Goal: Task Accomplishment & Management: Use online tool/utility

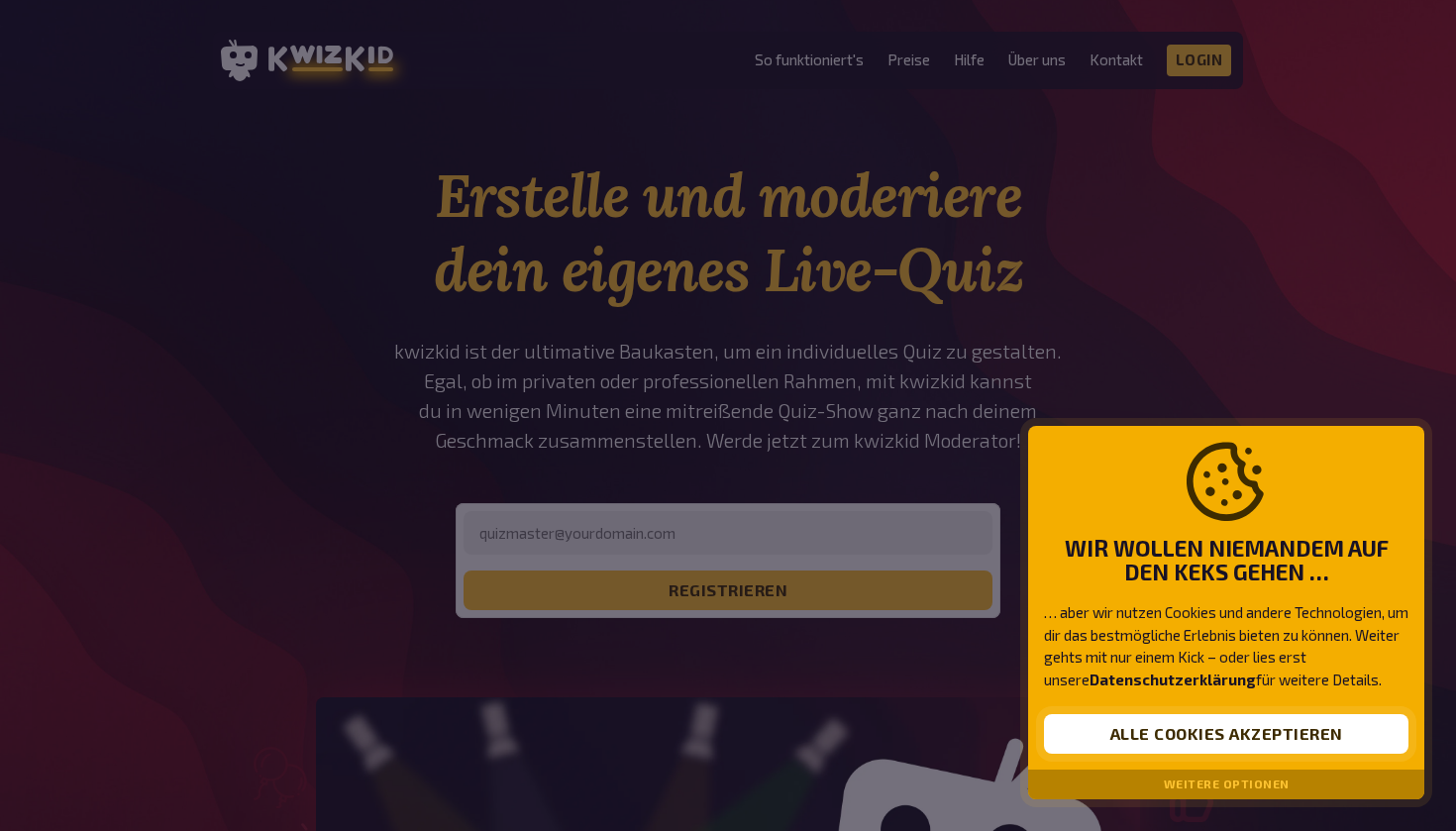
click at [1181, 736] on button "Alle Cookies akzeptieren" at bounding box center [1226, 734] width 364 height 40
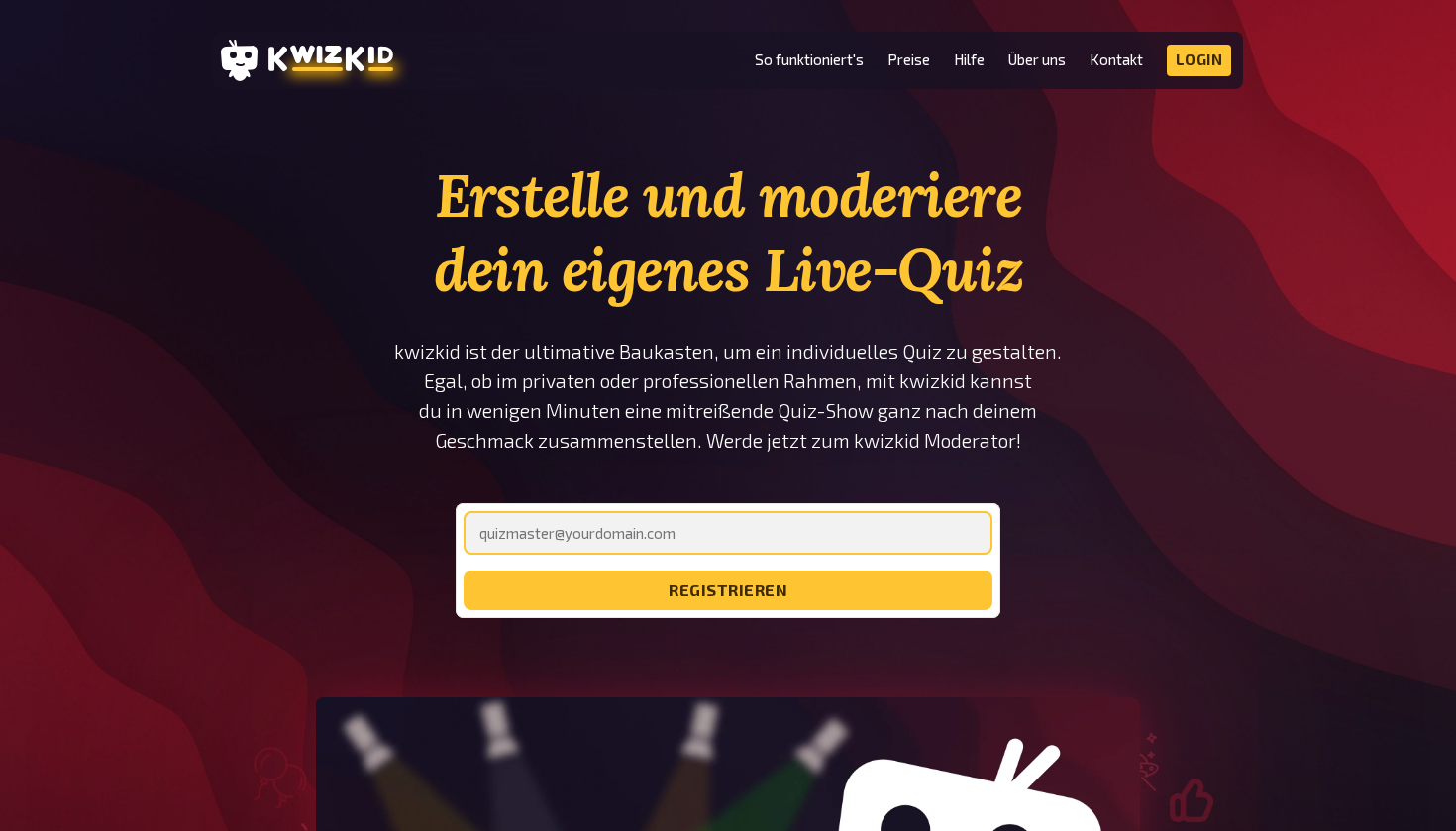
click at [735, 525] on input "email" at bounding box center [727, 533] width 529 height 44
type input "[EMAIL_ADDRESS][DOMAIN_NAME]"
click at [728, 590] on button "registrieren" at bounding box center [727, 590] width 529 height 40
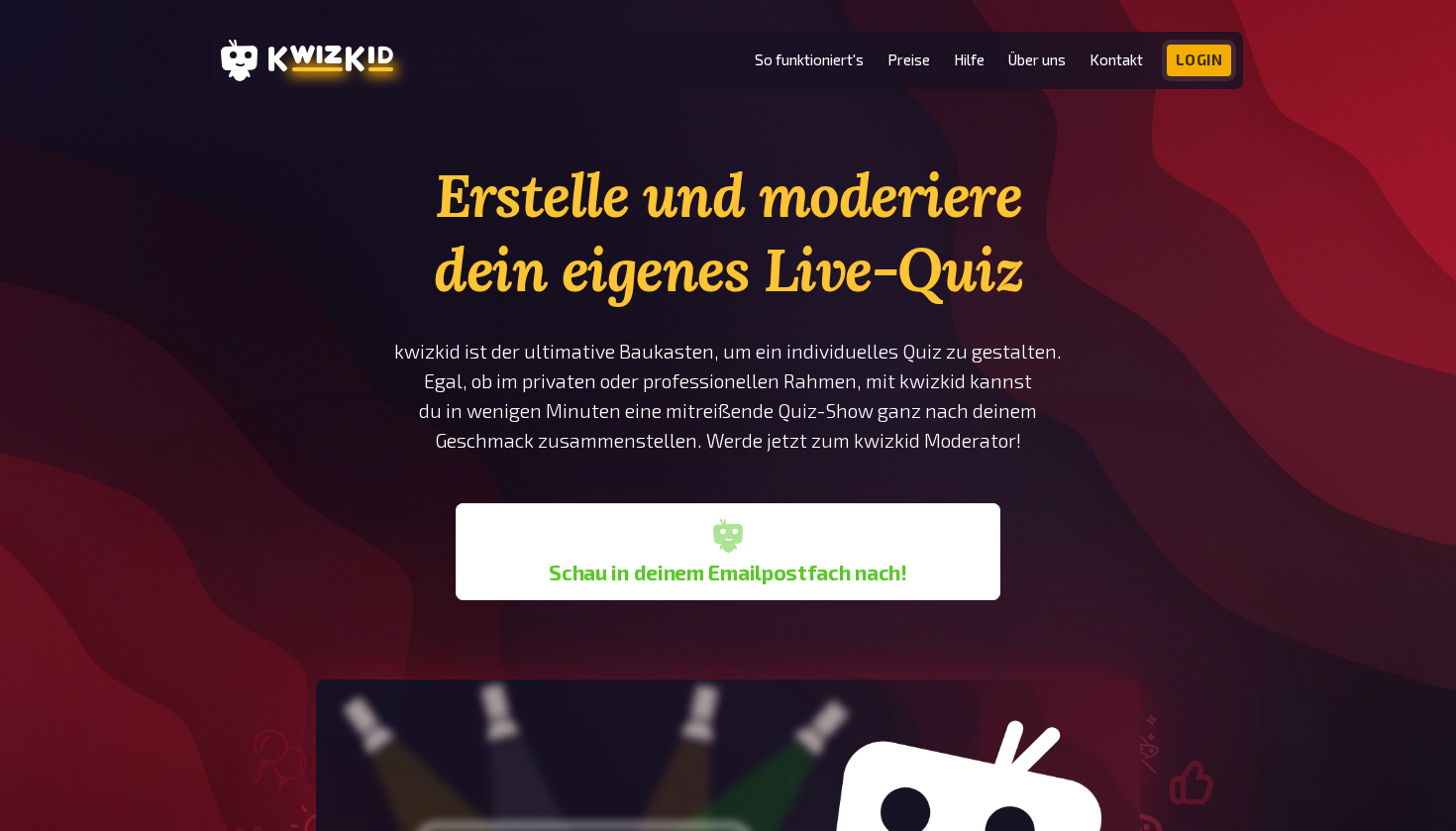
click at [1203, 65] on link "Login" at bounding box center [1199, 61] width 65 height 32
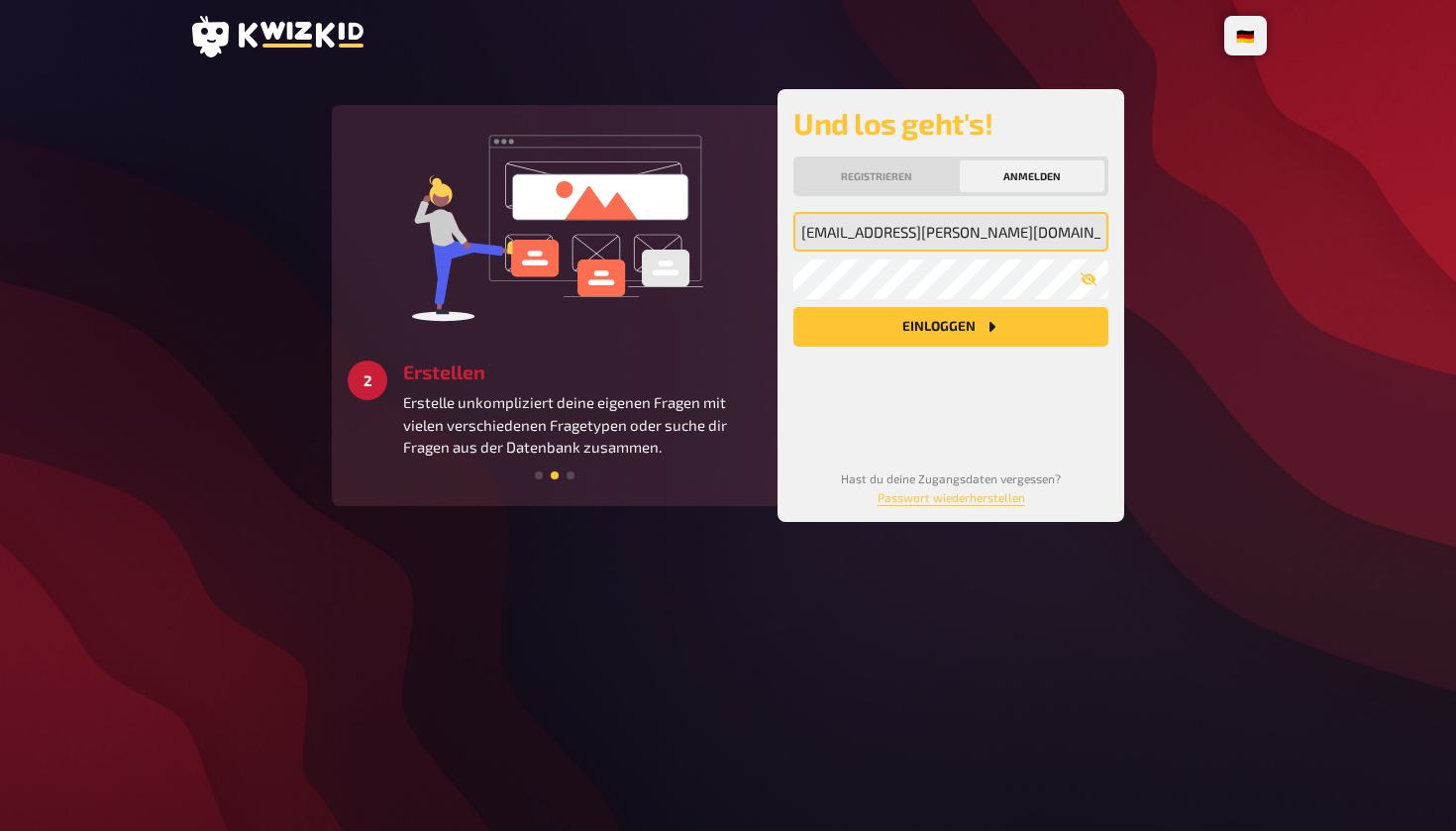
type input "[EMAIL_ADDRESS][PERSON_NAME][DOMAIN_NAME]"
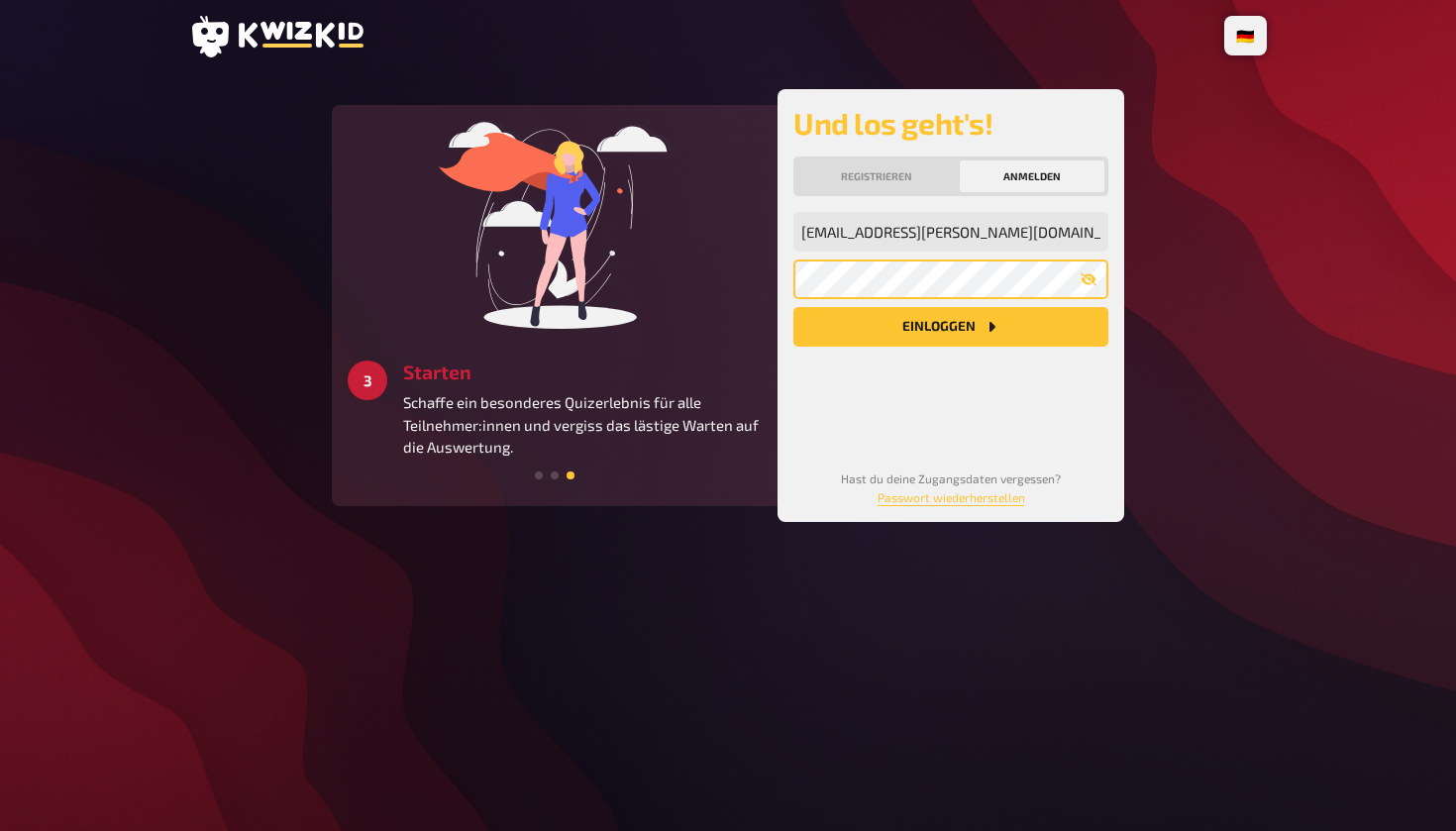
click at [951, 327] on button "Einloggen" at bounding box center [950, 327] width 315 height 40
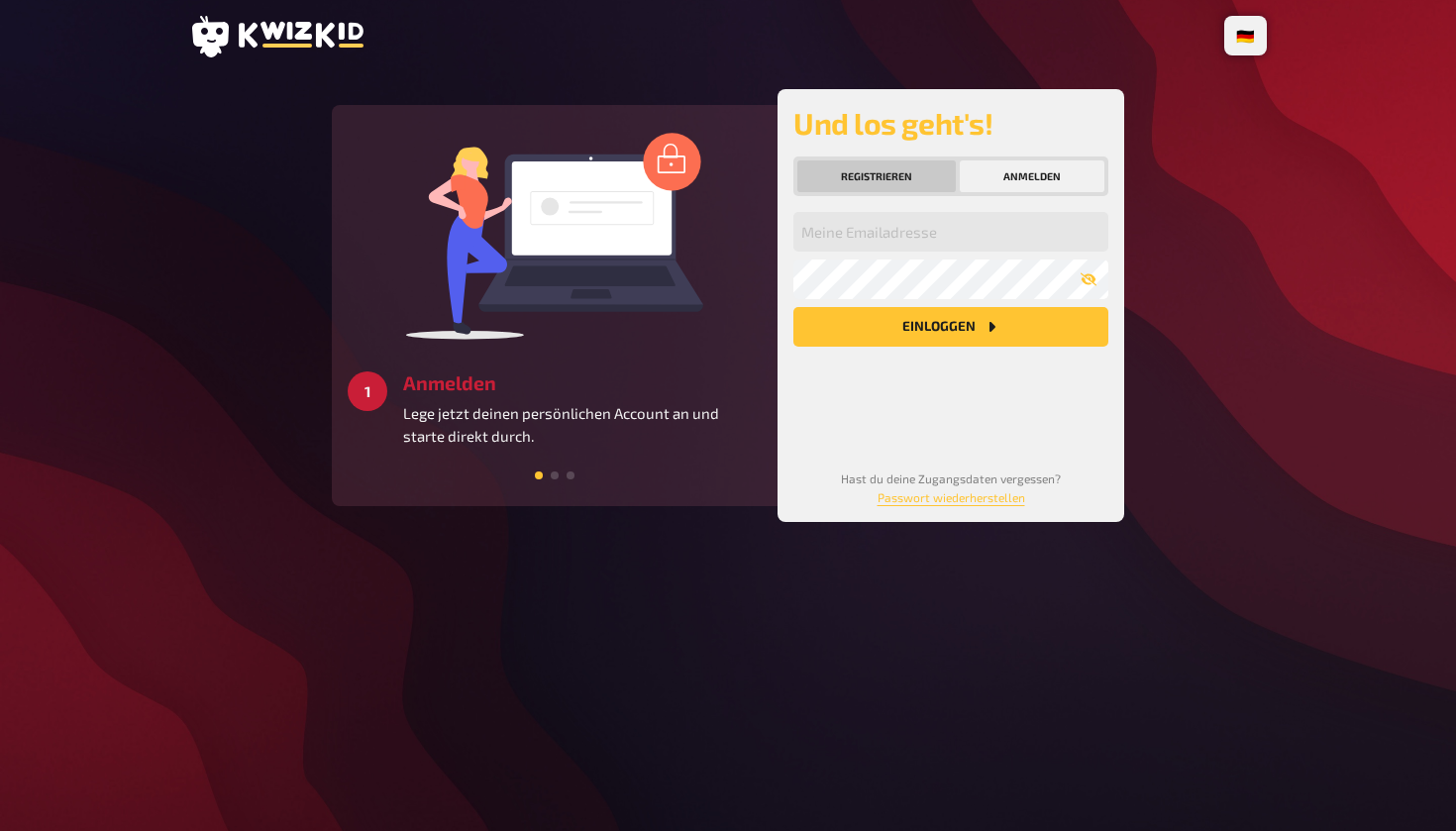
click at [902, 175] on button "Registrieren" at bounding box center [876, 176] width 158 height 32
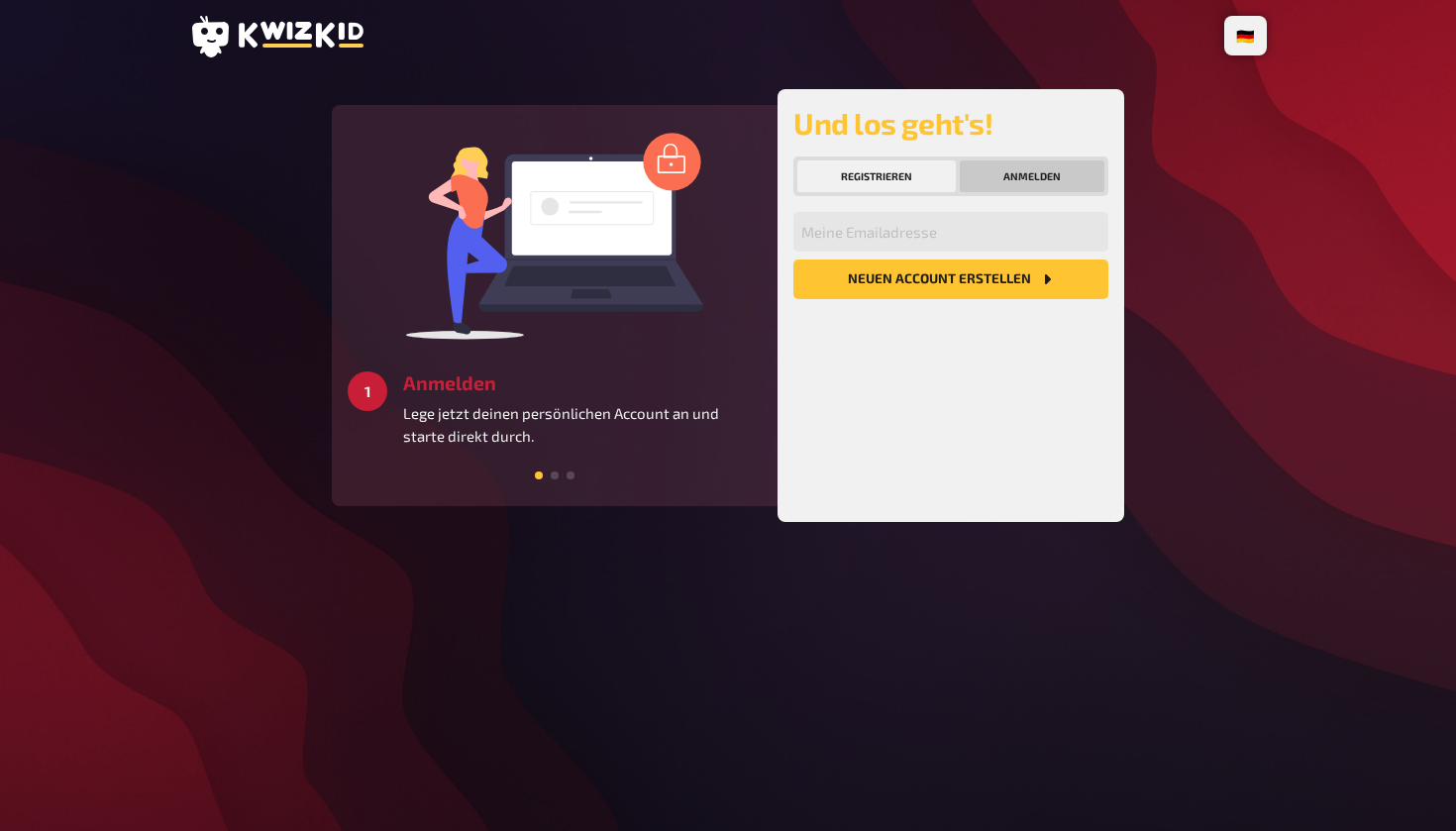
click at [1019, 172] on button "Anmelden" at bounding box center [1032, 176] width 145 height 32
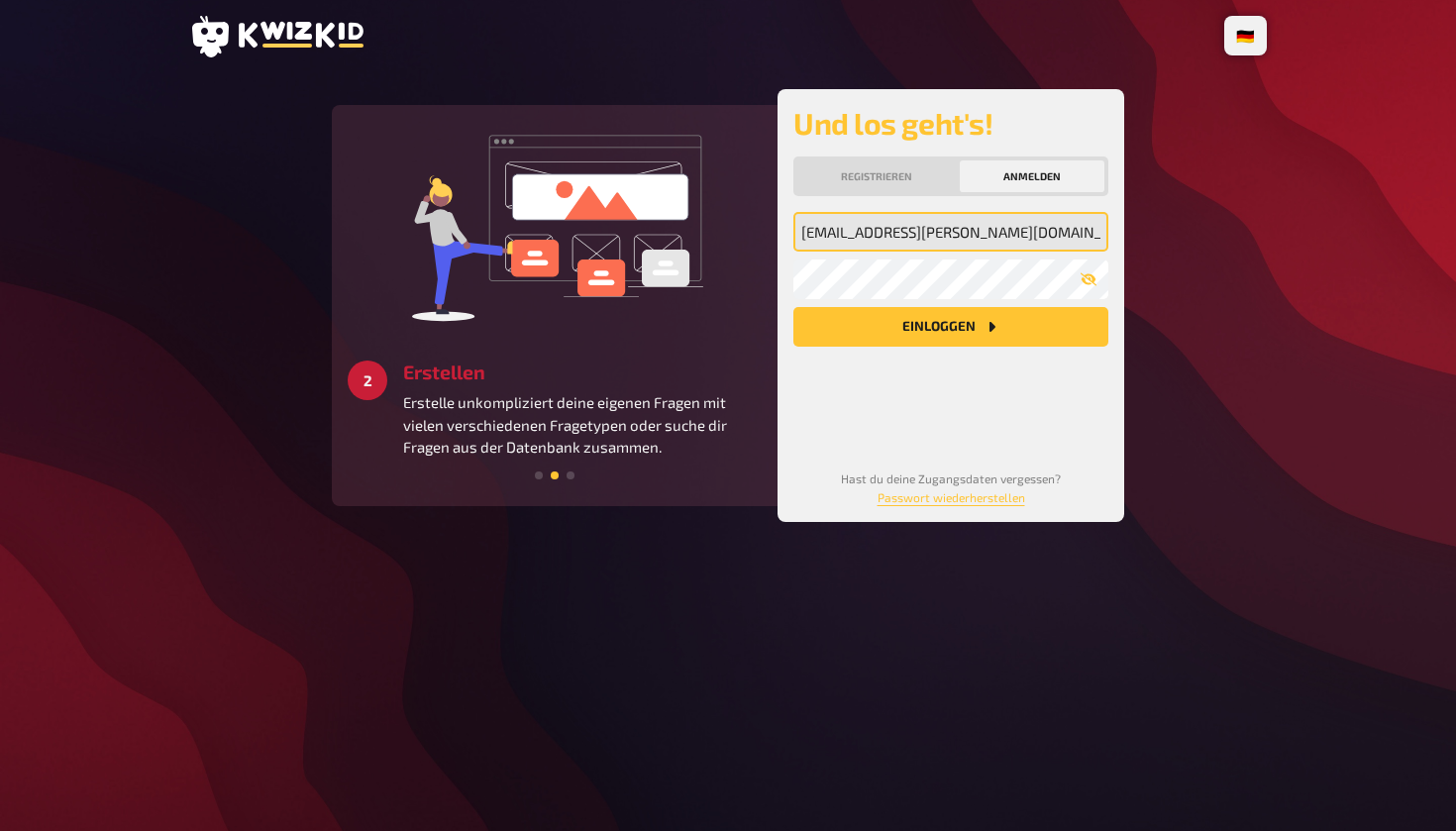
type input "[EMAIL_ADDRESS][DOMAIN_NAME]"
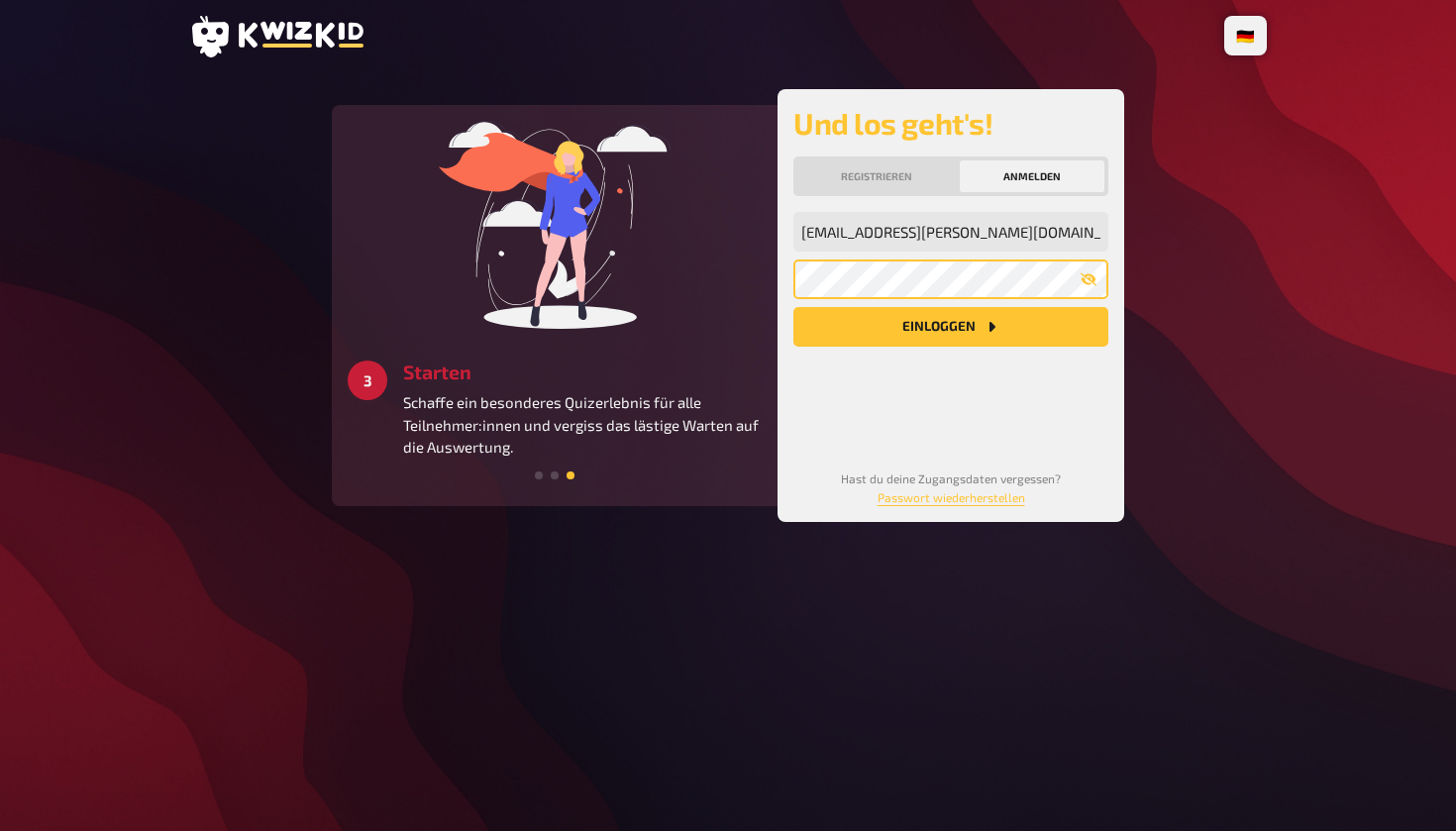
click at [951, 327] on button "Einloggen" at bounding box center [950, 327] width 315 height 40
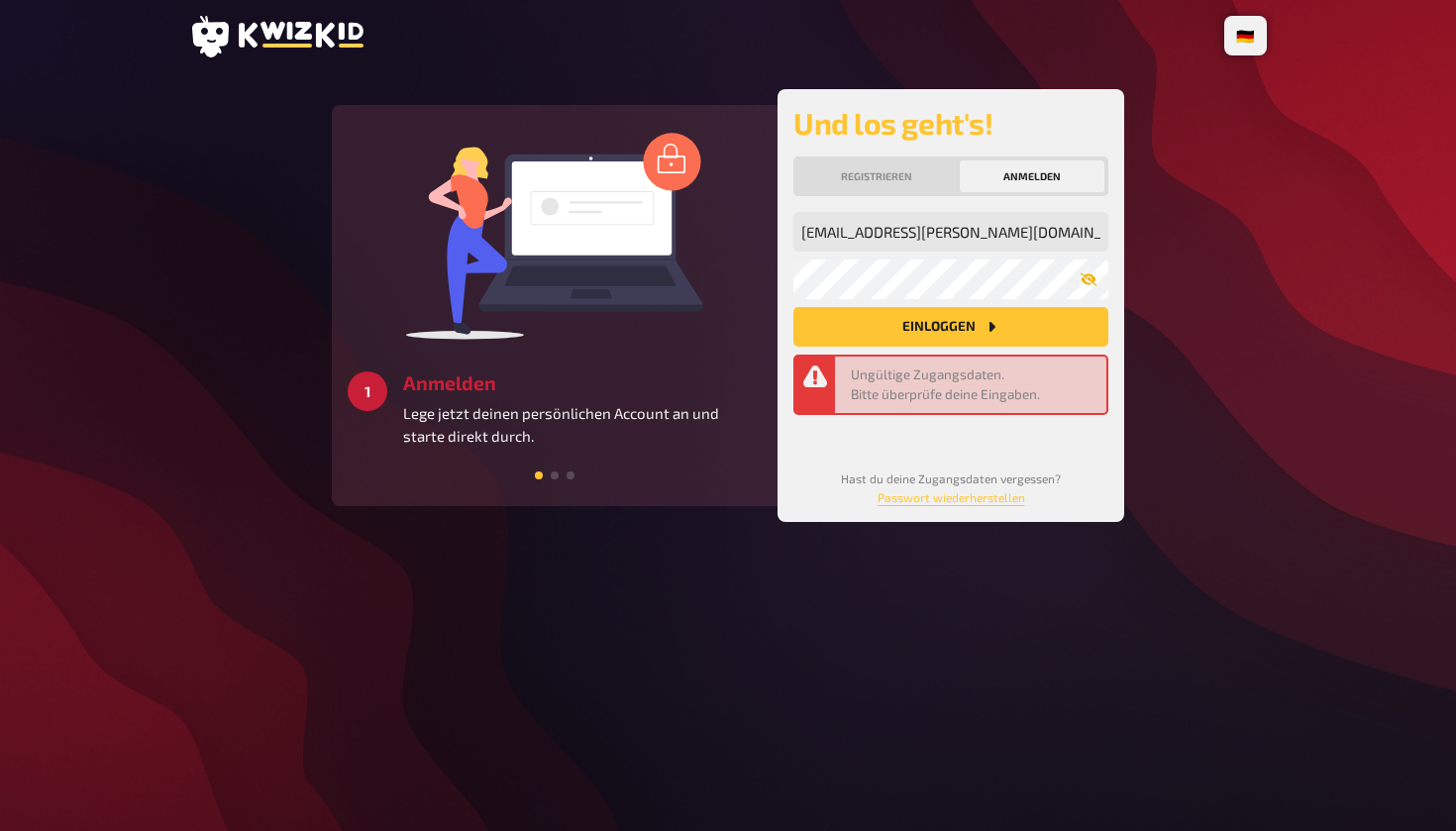
click at [1091, 280] on icon "button" at bounding box center [1088, 279] width 16 height 16
click at [951, 327] on button "Einloggen" at bounding box center [950, 327] width 315 height 40
click at [905, 341] on button "Einloggen" at bounding box center [950, 327] width 315 height 40
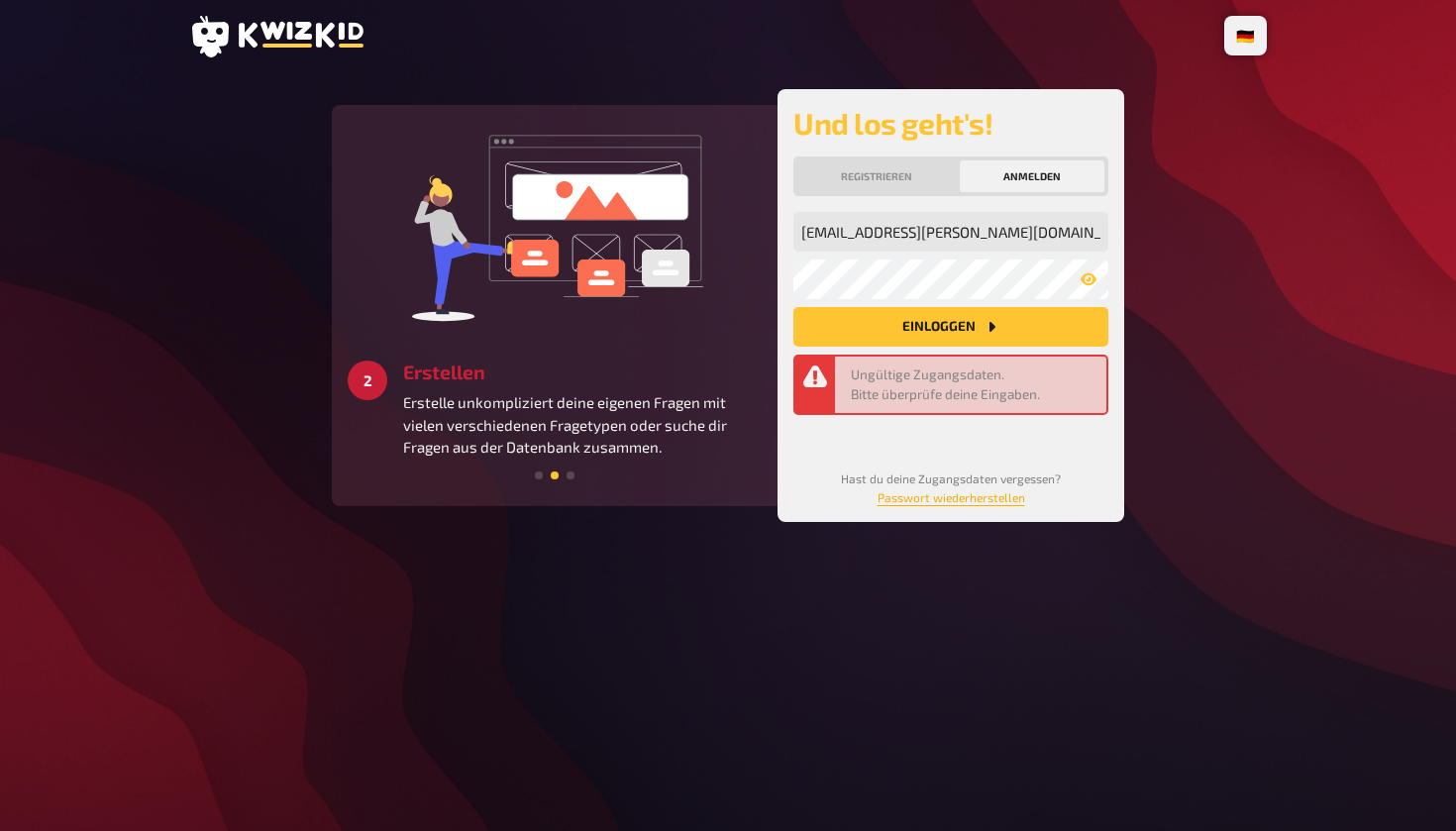
click at [957, 499] on link "Passwort wiederherstellen" at bounding box center [951, 497] width 148 height 14
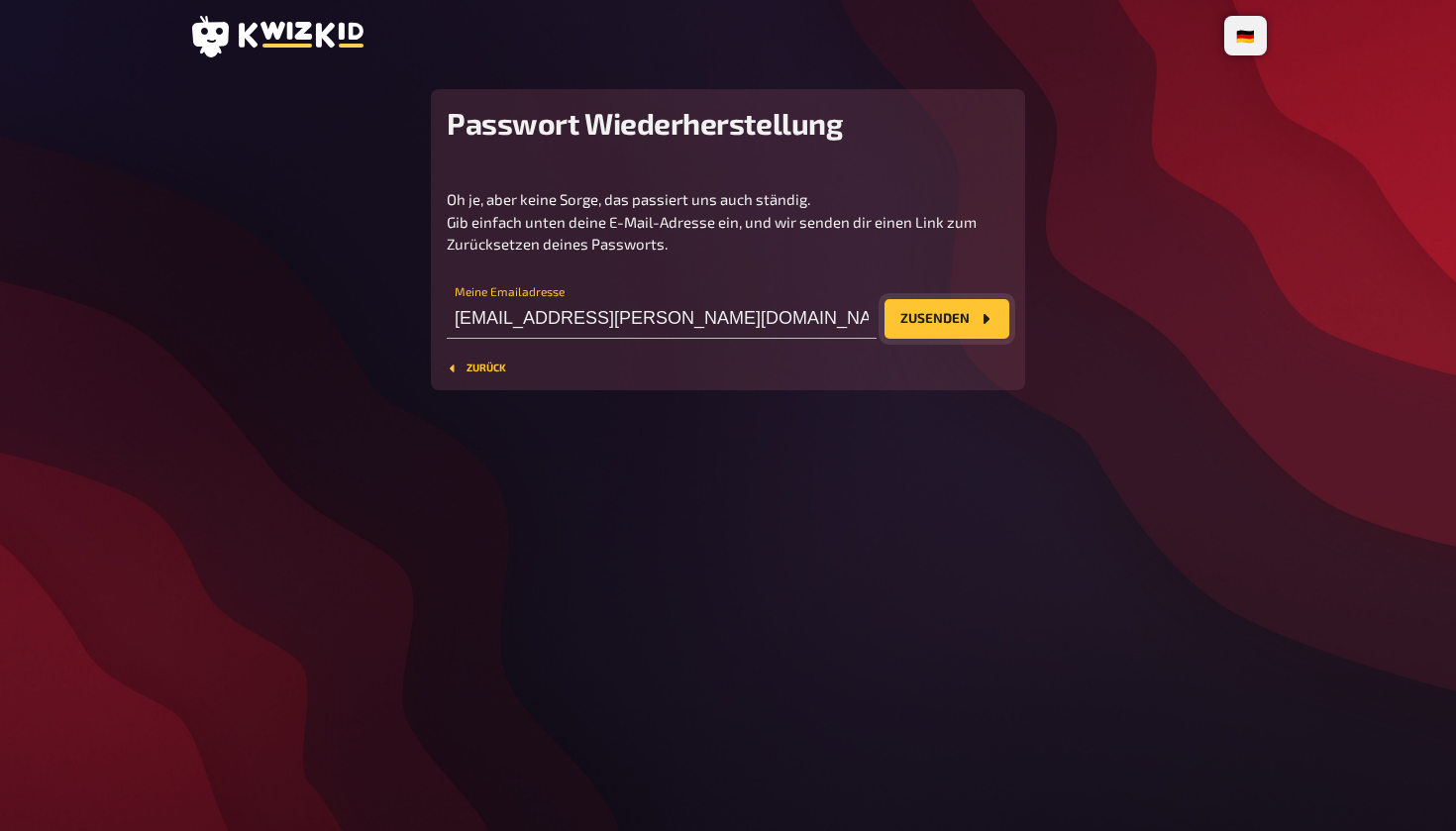
click at [982, 323] on icon "Zusenden" at bounding box center [985, 319] width 16 height 16
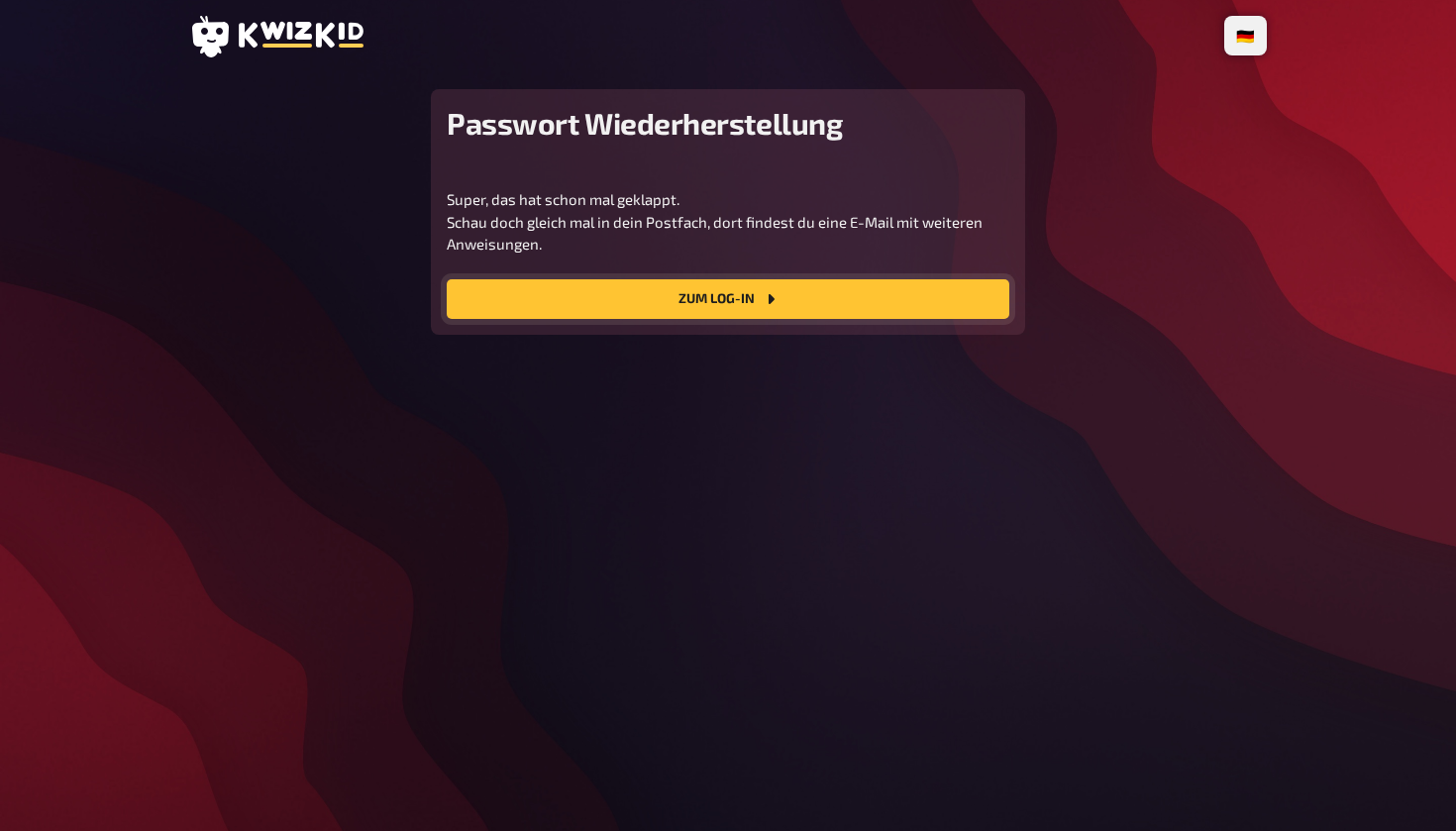
click at [801, 307] on link "Zum Log-In" at bounding box center [728, 299] width 562 height 40
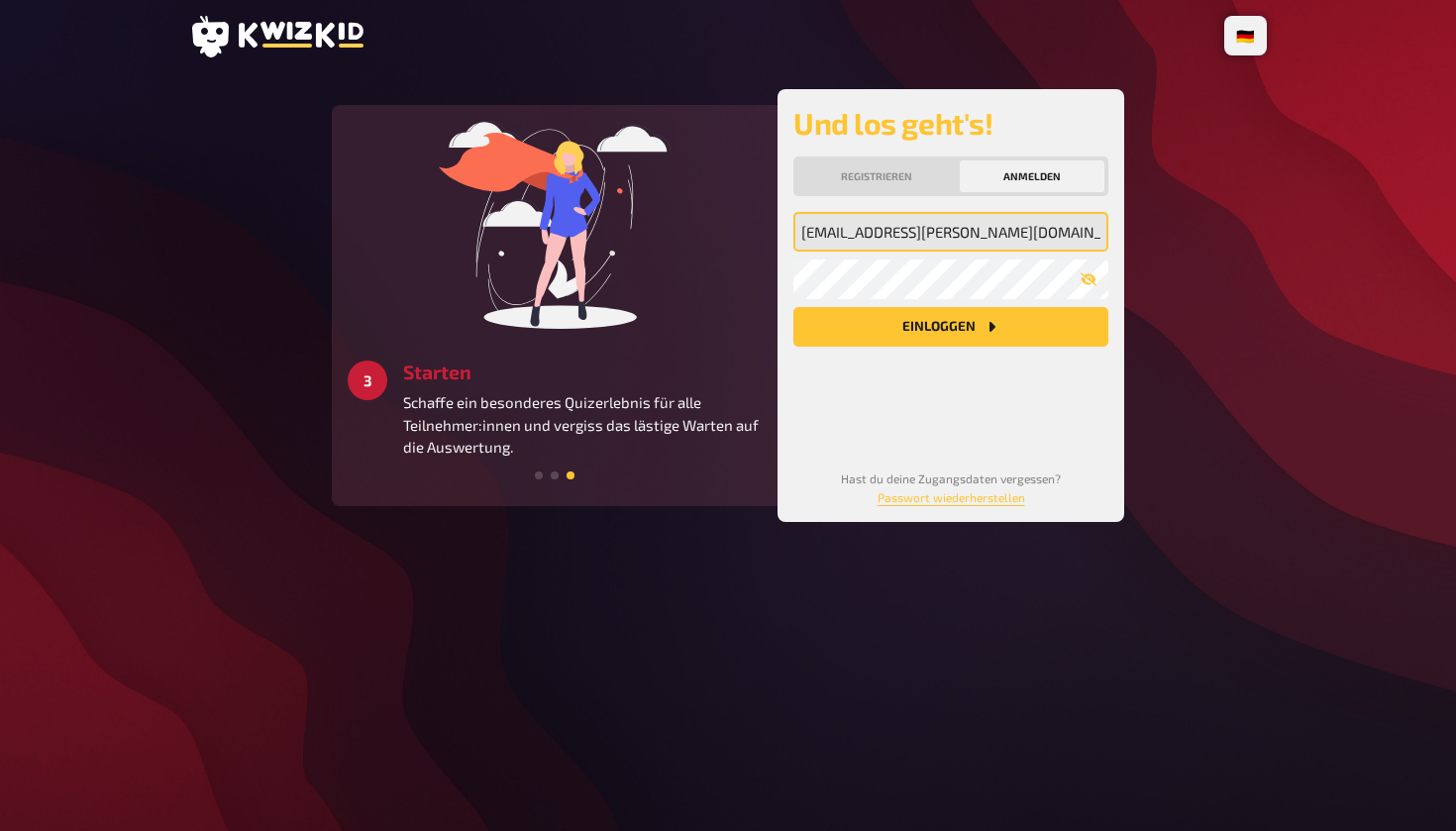
type input "[EMAIL_ADDRESS][DOMAIN_NAME]"
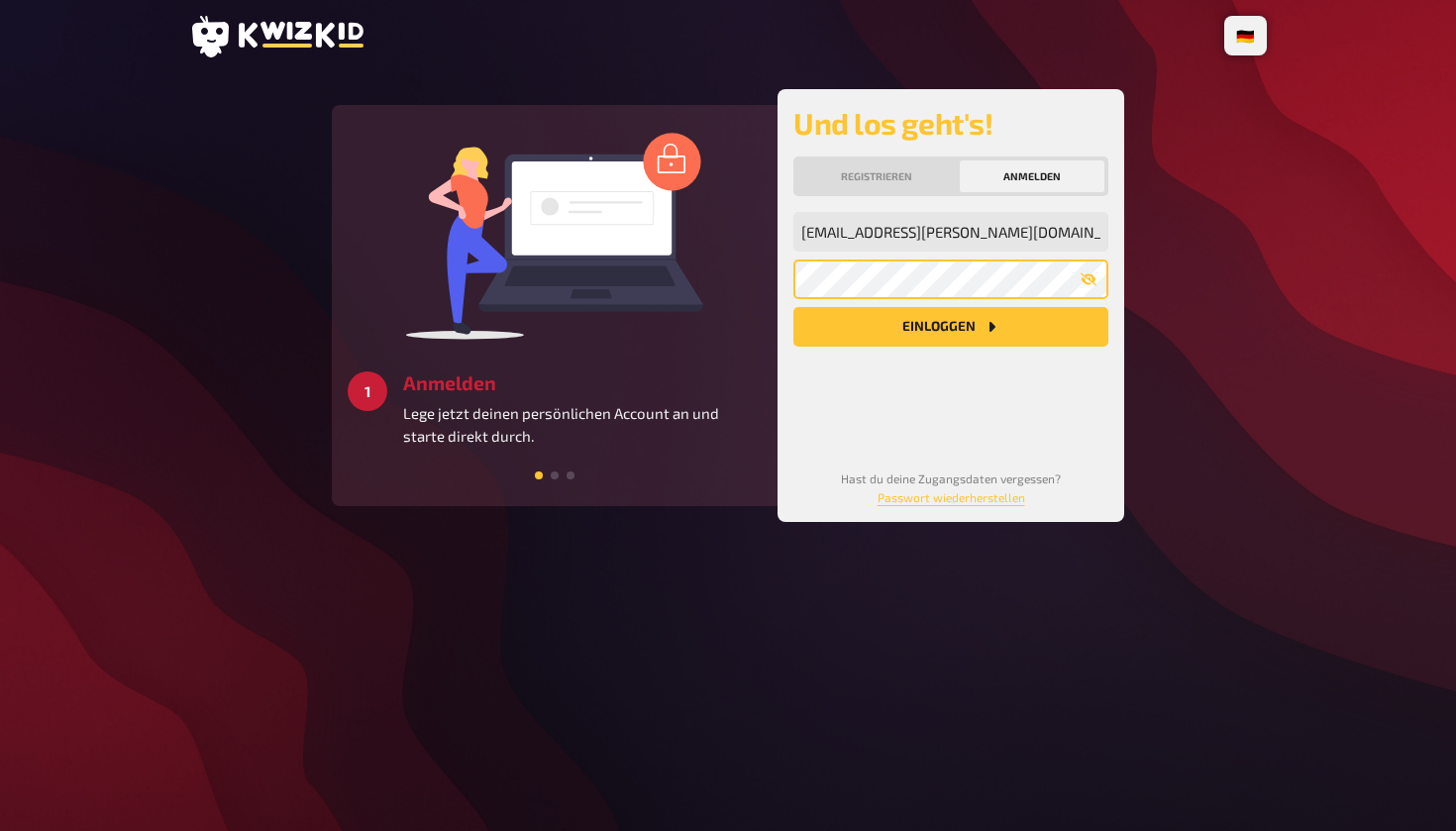
click at [951, 327] on button "Einloggen" at bounding box center [950, 327] width 315 height 40
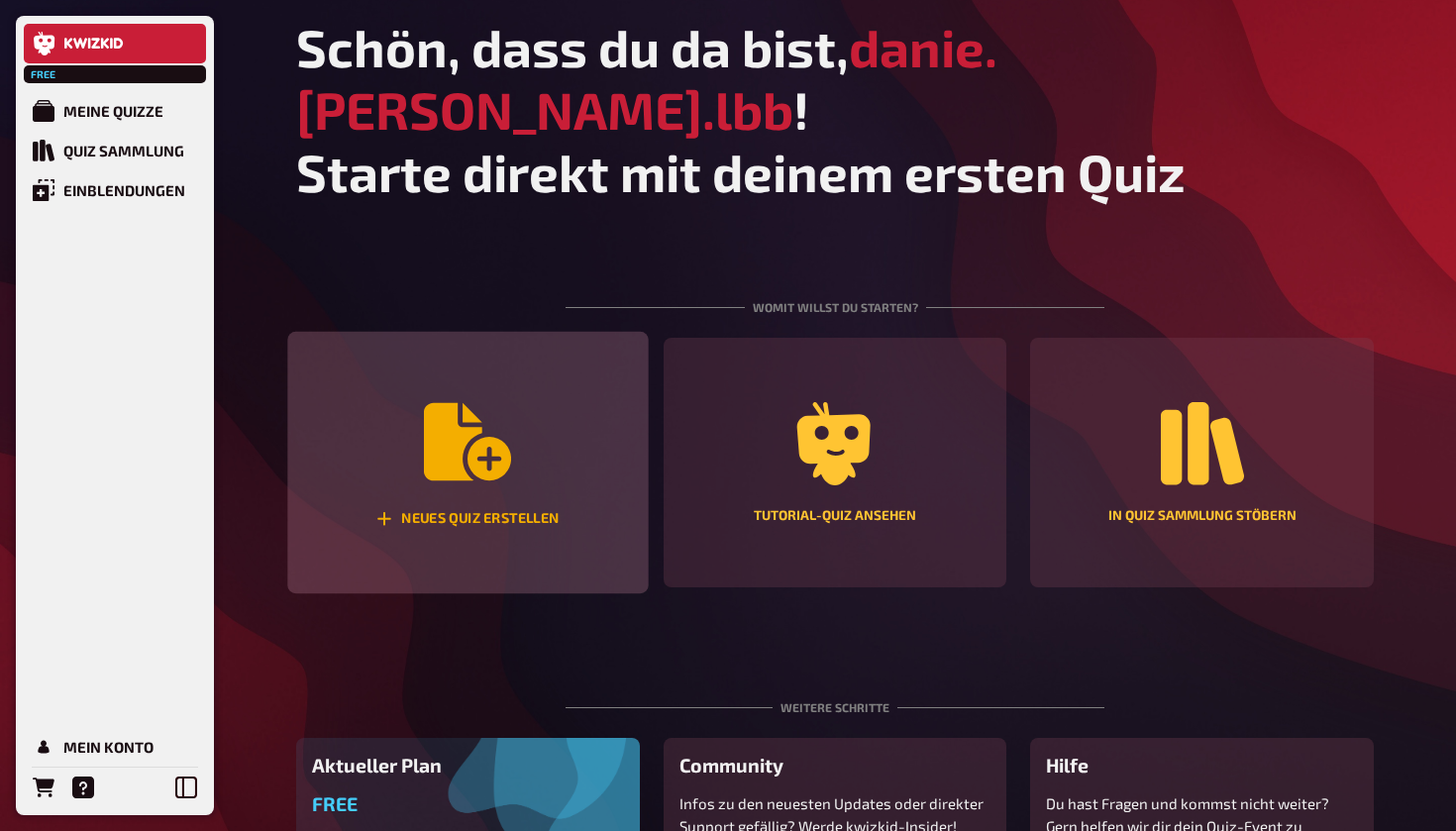
click at [409, 429] on div "Neues Quiz erstellen" at bounding box center [467, 463] width 360 height 262
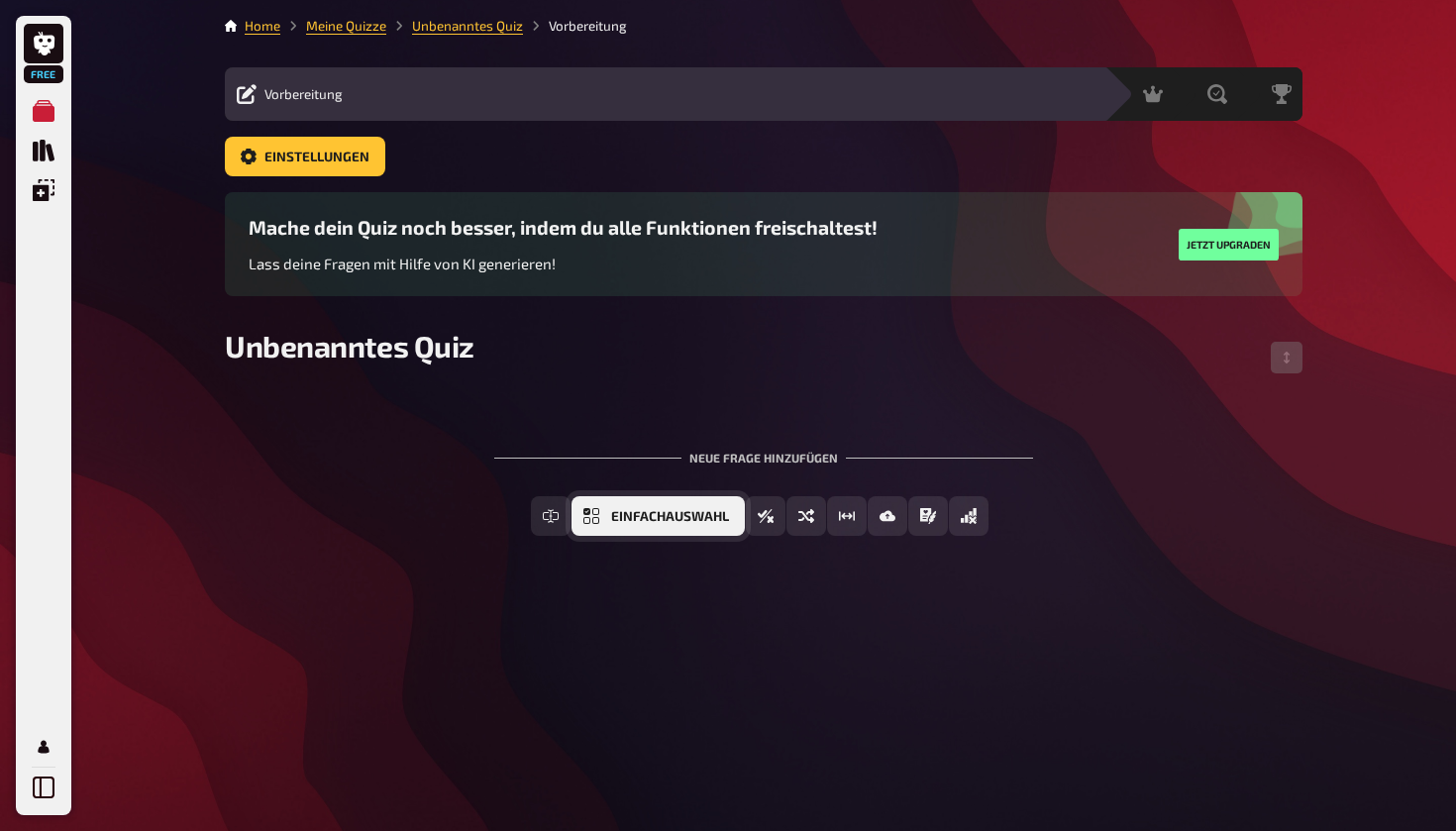
click at [665, 517] on span "Einfachauswahl" at bounding box center [670, 517] width 118 height 14
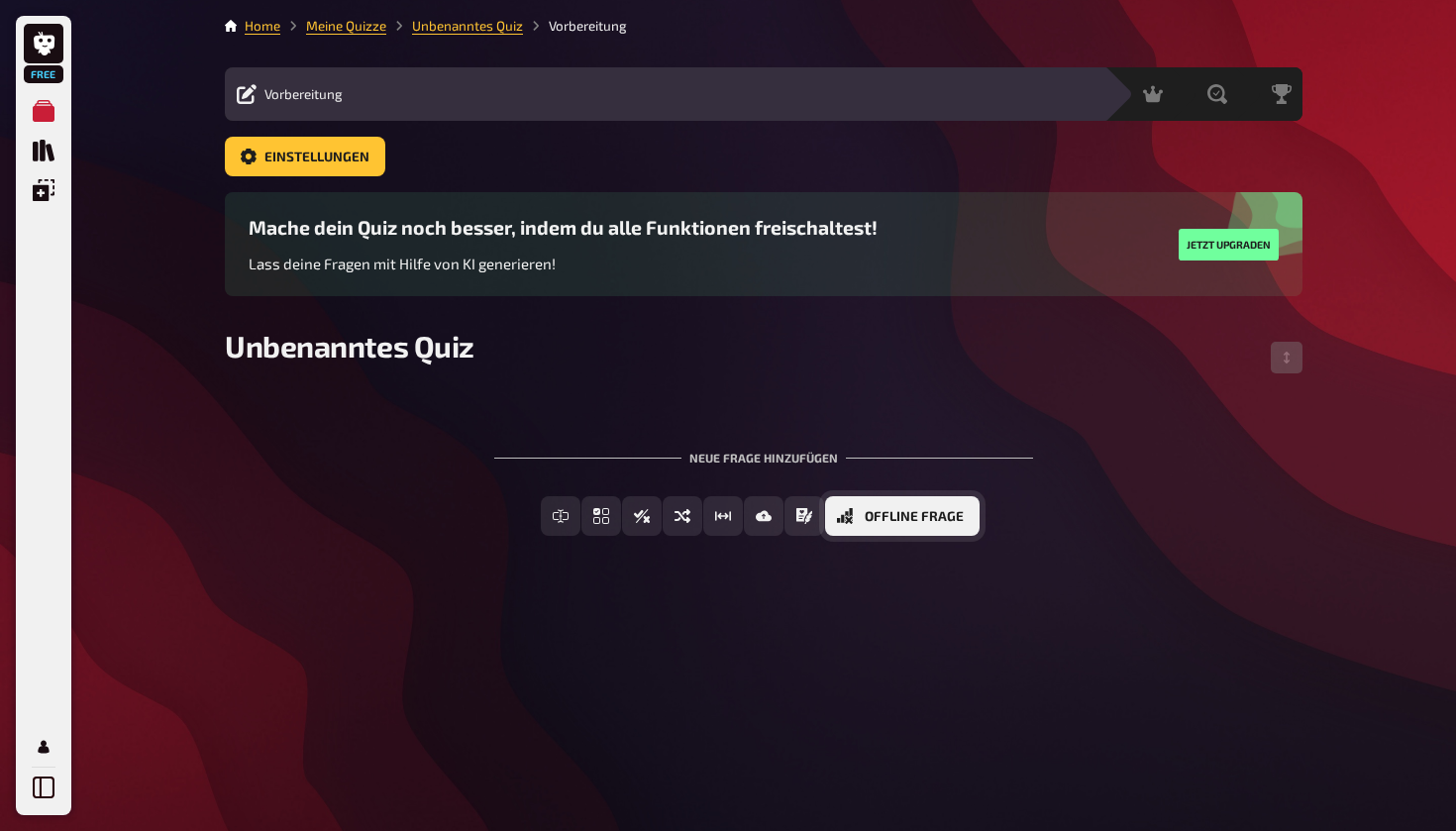
scroll to position [13, 0]
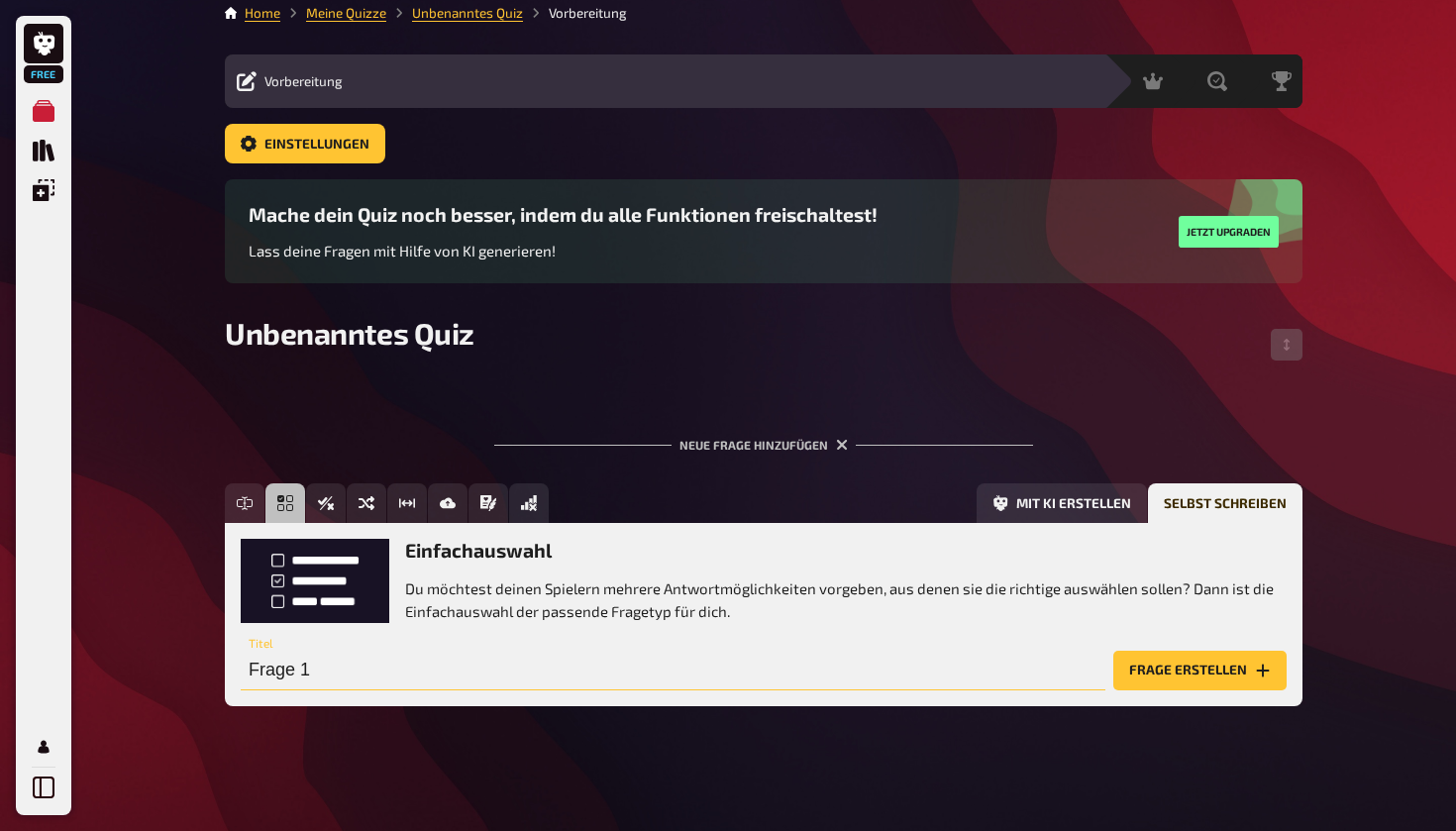
click at [569, 664] on input "Frage 1" at bounding box center [673, 671] width 864 height 40
type input "F"
paste input "Wat ass eng infractioun?"
type input "Wat ass eng infractioun?"
click at [1151, 682] on button "Frage erstellen" at bounding box center [1199, 671] width 173 height 40
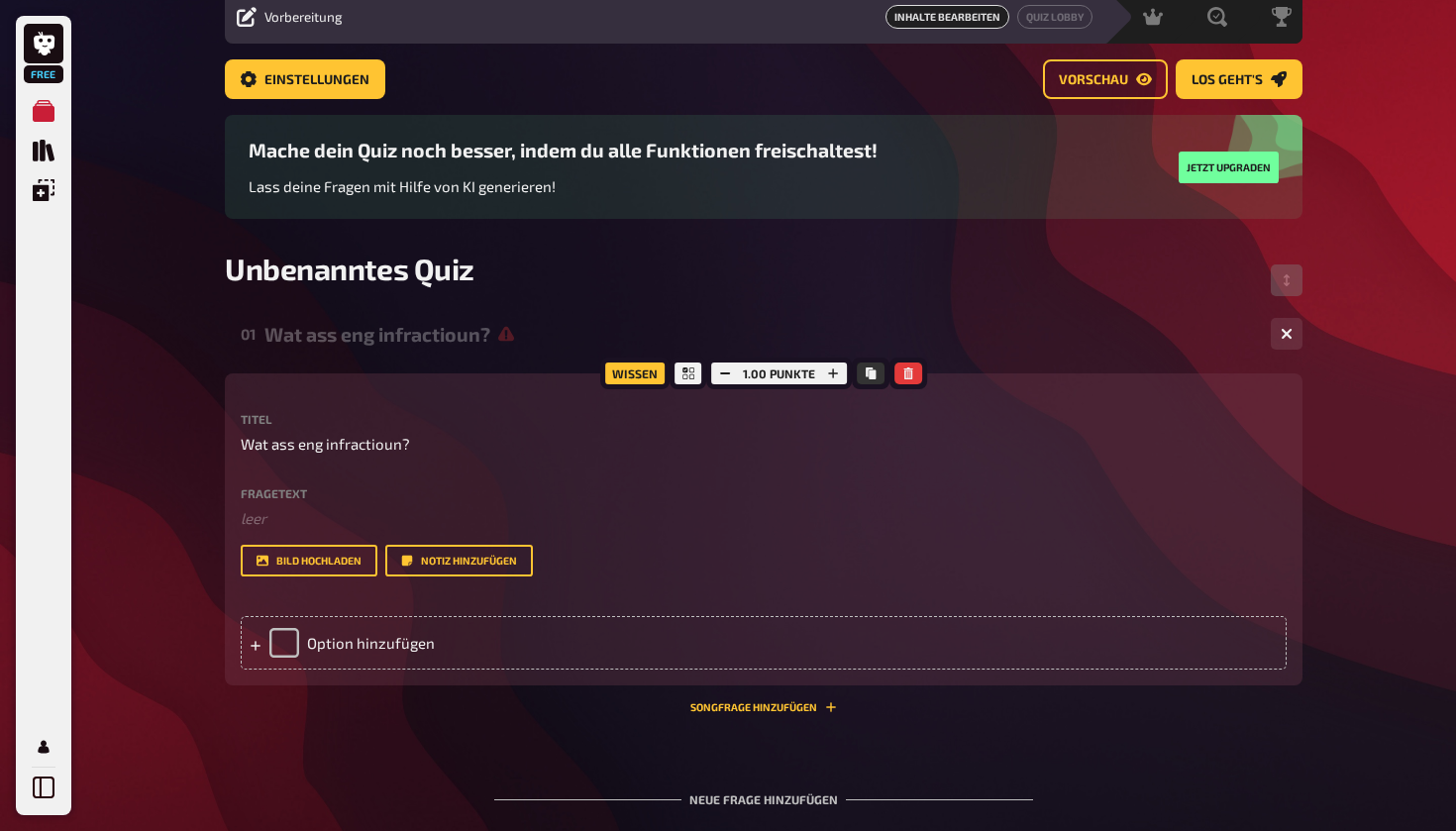
scroll to position [87, 0]
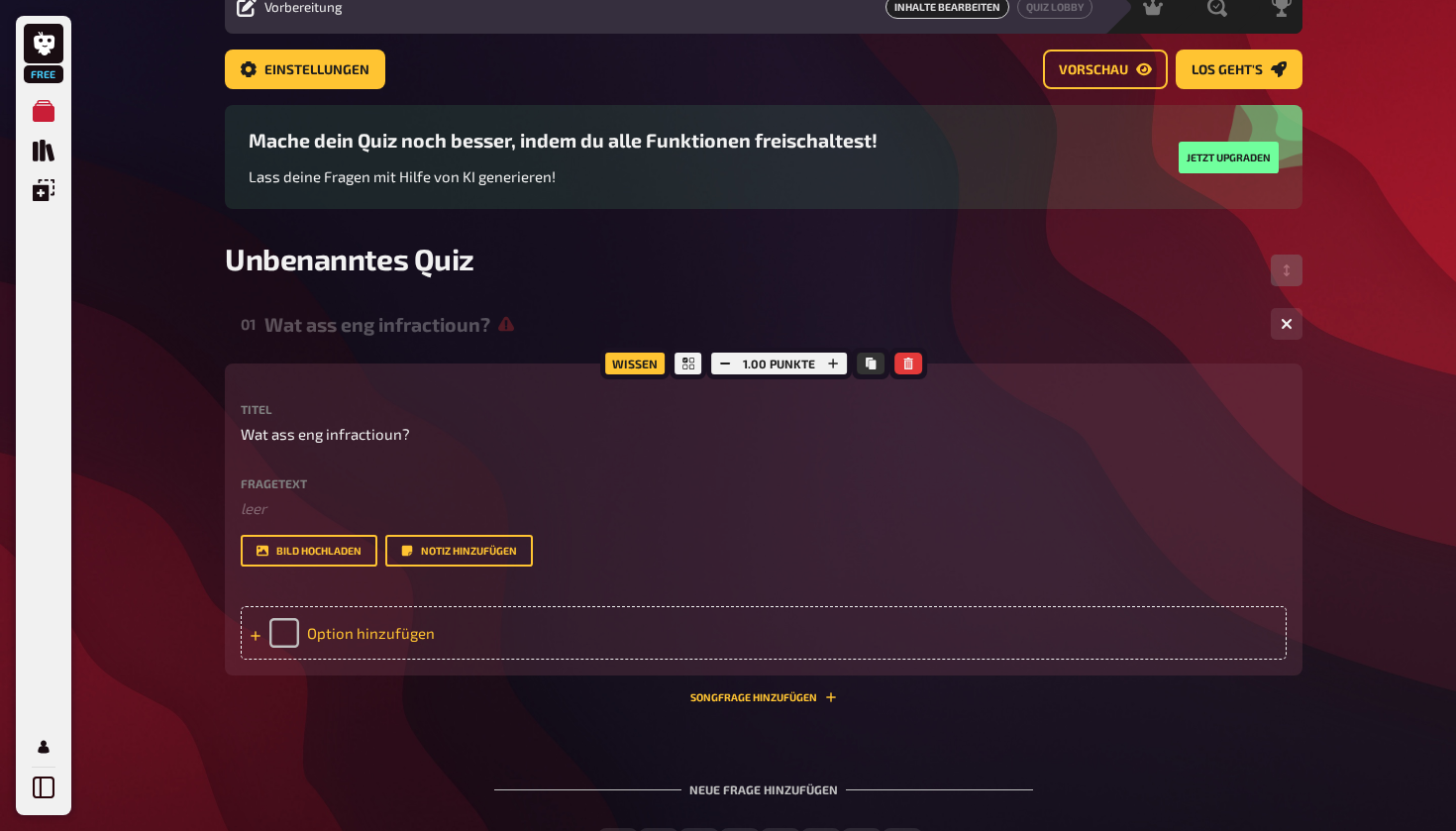
click at [404, 636] on div "Option hinzufügen" at bounding box center [764, 632] width 1046 height 53
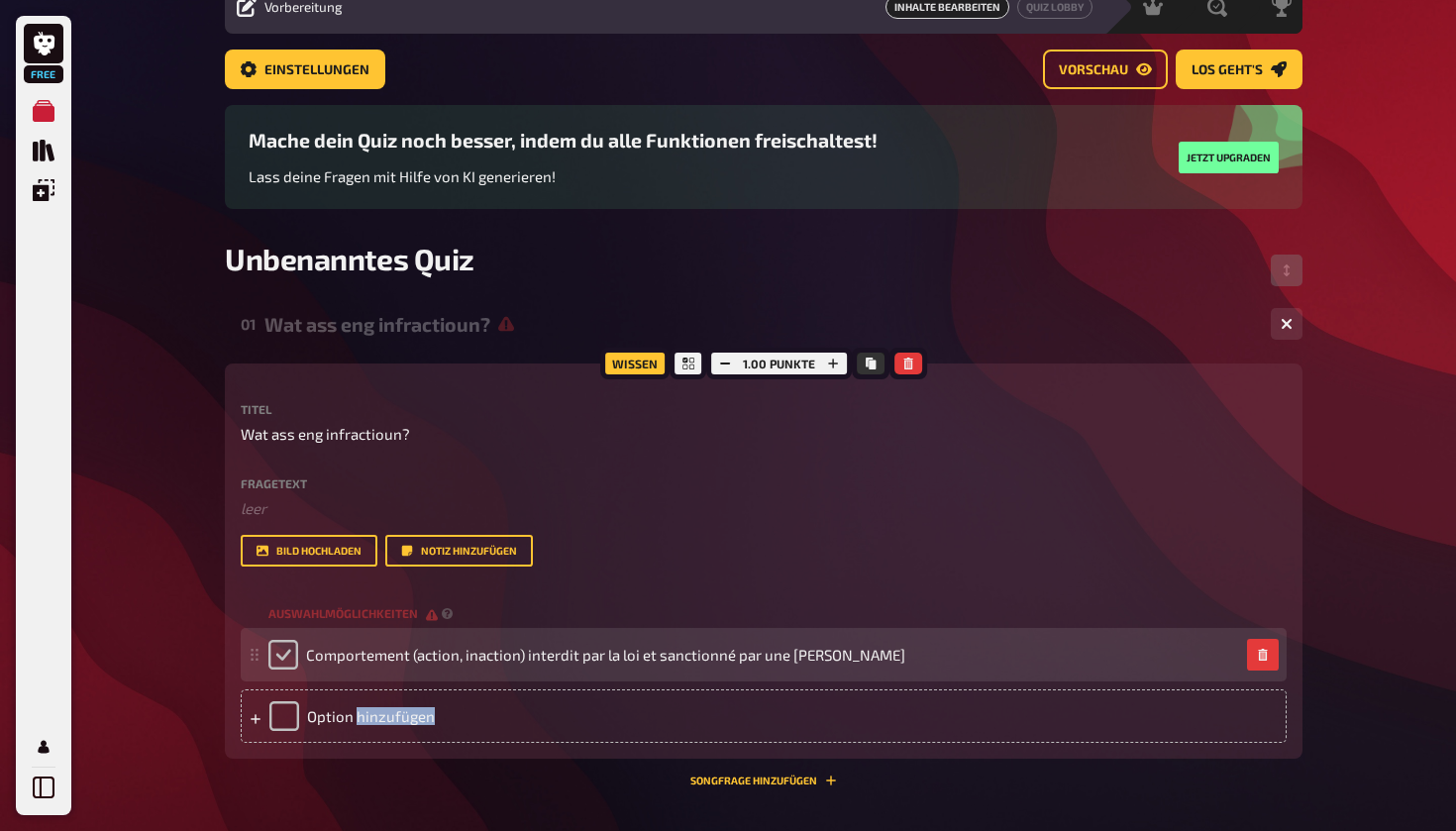
click at [287, 655] on input "checkbox" at bounding box center [283, 655] width 30 height 30
checkbox input "true"
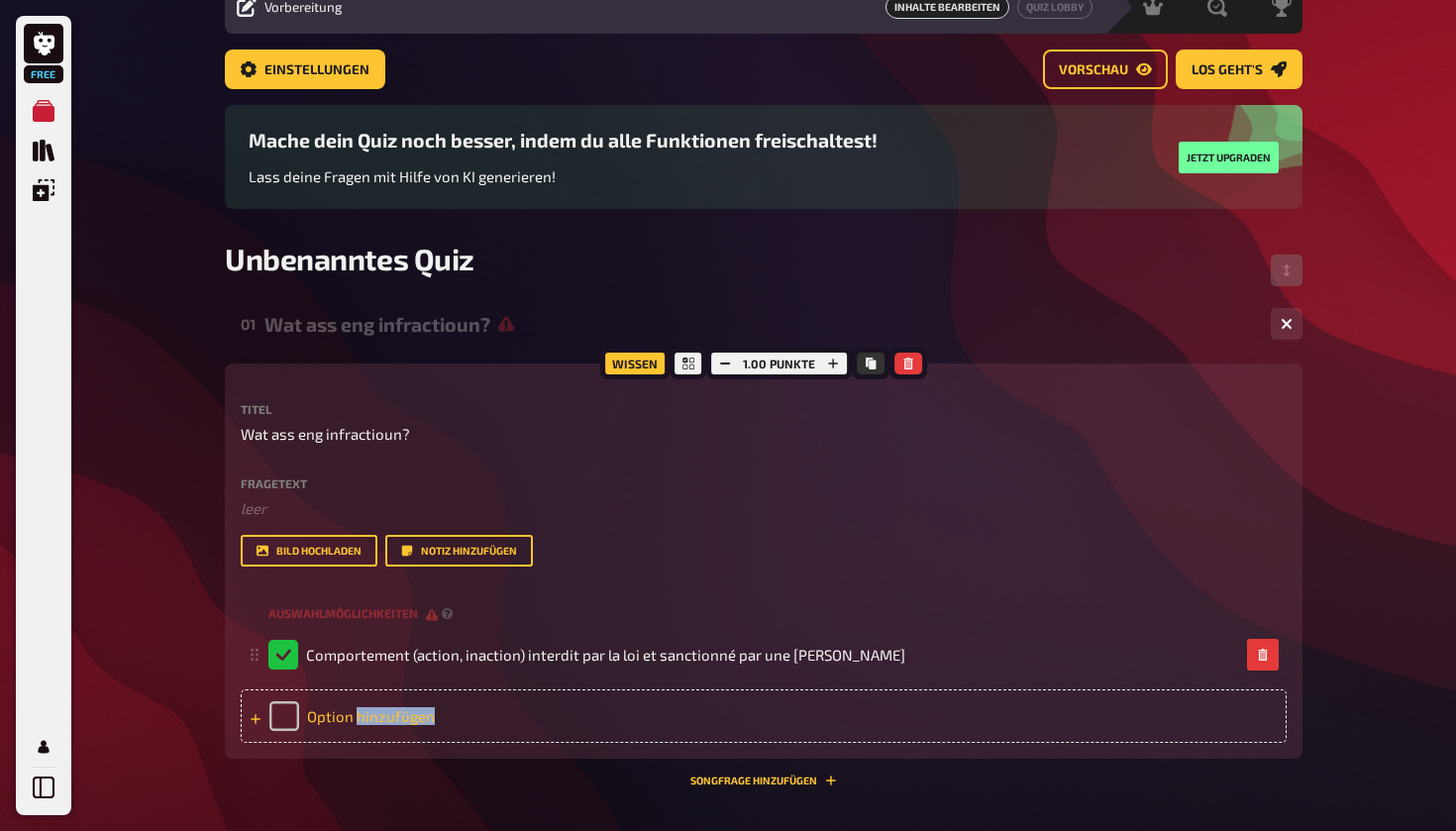
click at [434, 718] on div "Option hinzufügen" at bounding box center [764, 715] width 1046 height 53
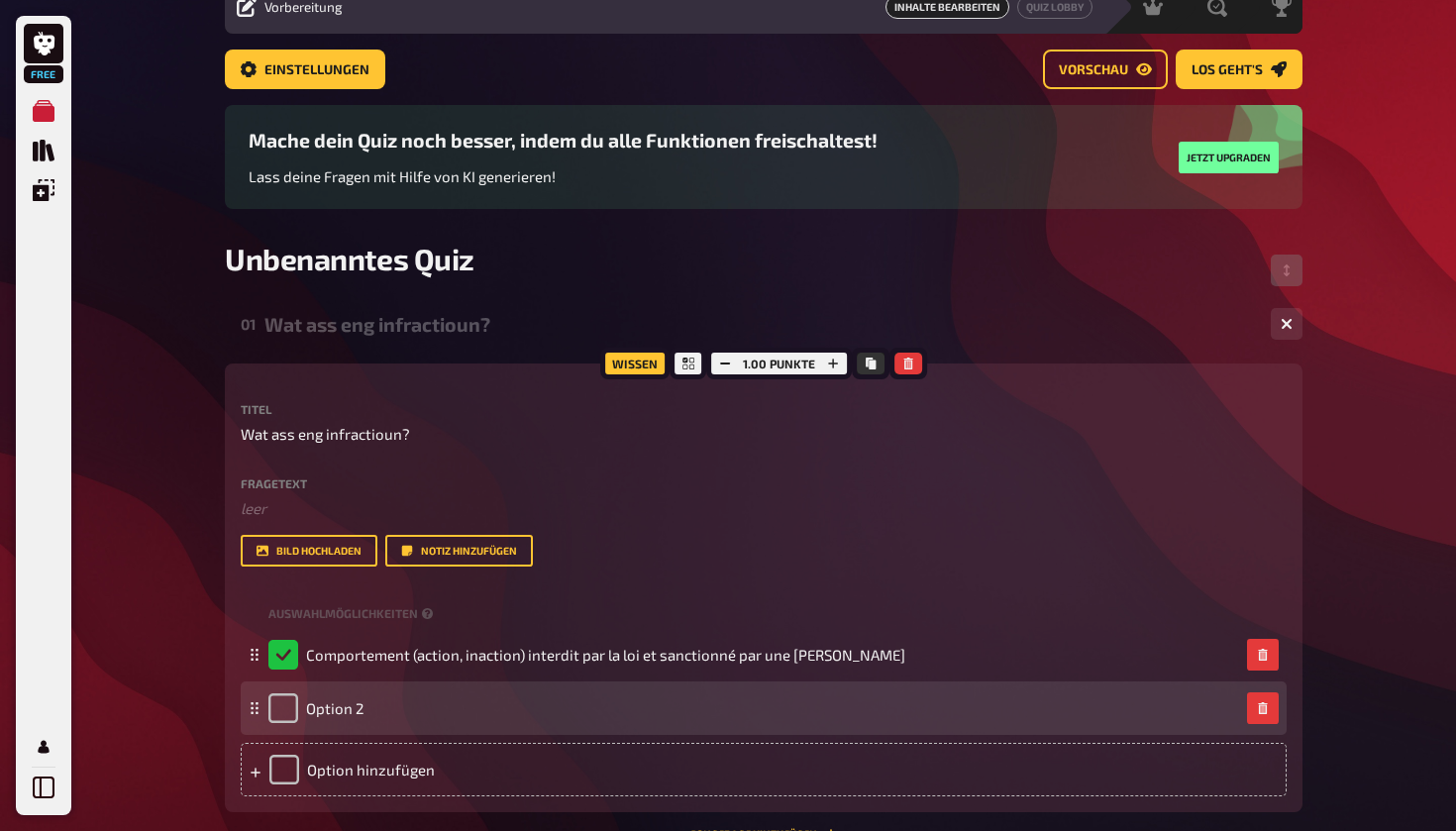
click at [398, 718] on div "Option 2" at bounding box center [753, 708] width 970 height 30
click at [393, 718] on div "Option 2" at bounding box center [753, 708] width 970 height 30
click at [353, 706] on span "Option 2" at bounding box center [334, 708] width 57 height 18
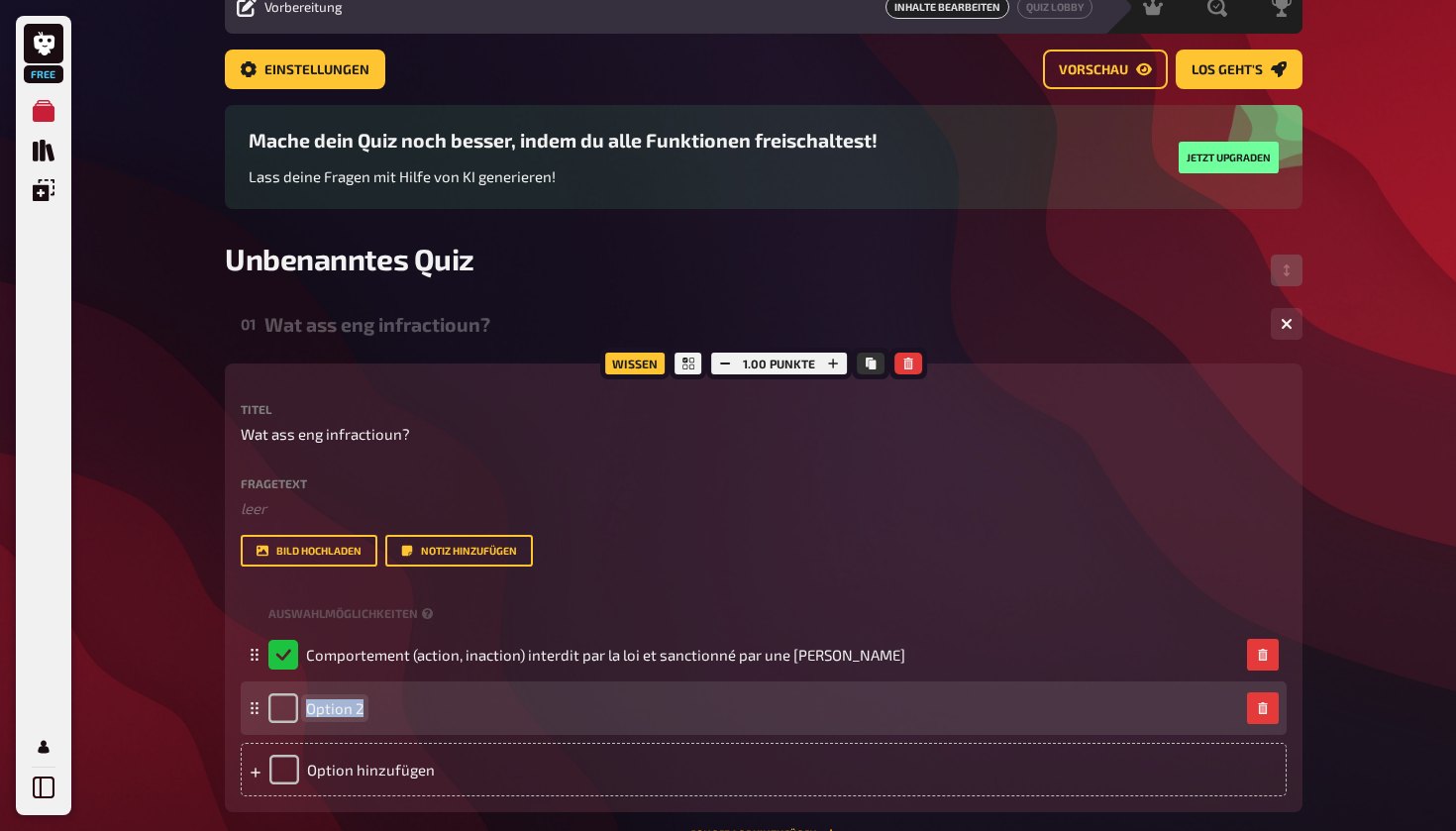
drag, startPoint x: 359, startPoint y: 705, endPoint x: 303, endPoint y: 704, distance: 56.5
click at [303, 704] on div "Option 2" at bounding box center [315, 708] width 95 height 30
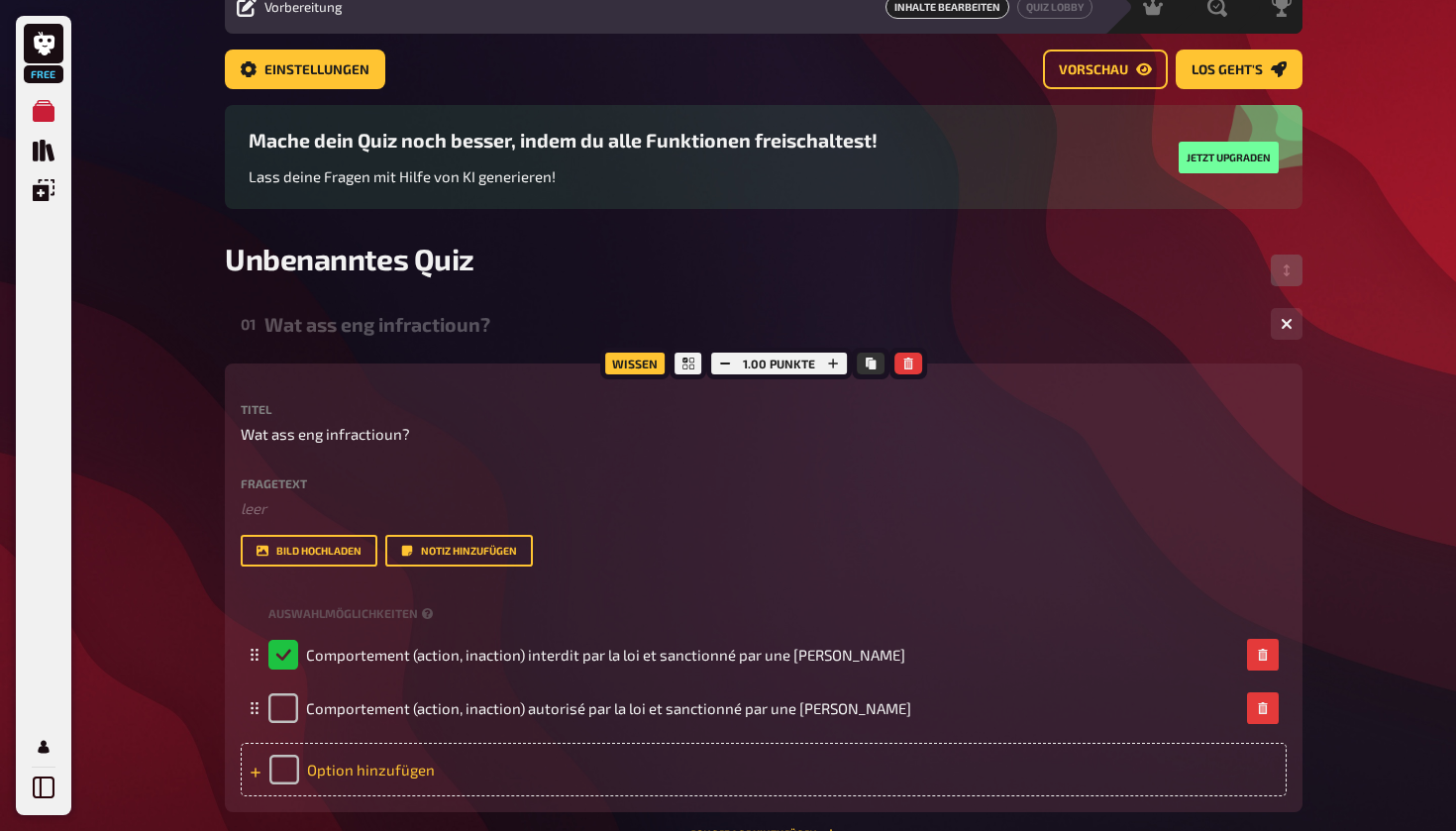
click at [489, 763] on div "Option hinzufügen" at bounding box center [764, 769] width 1046 height 53
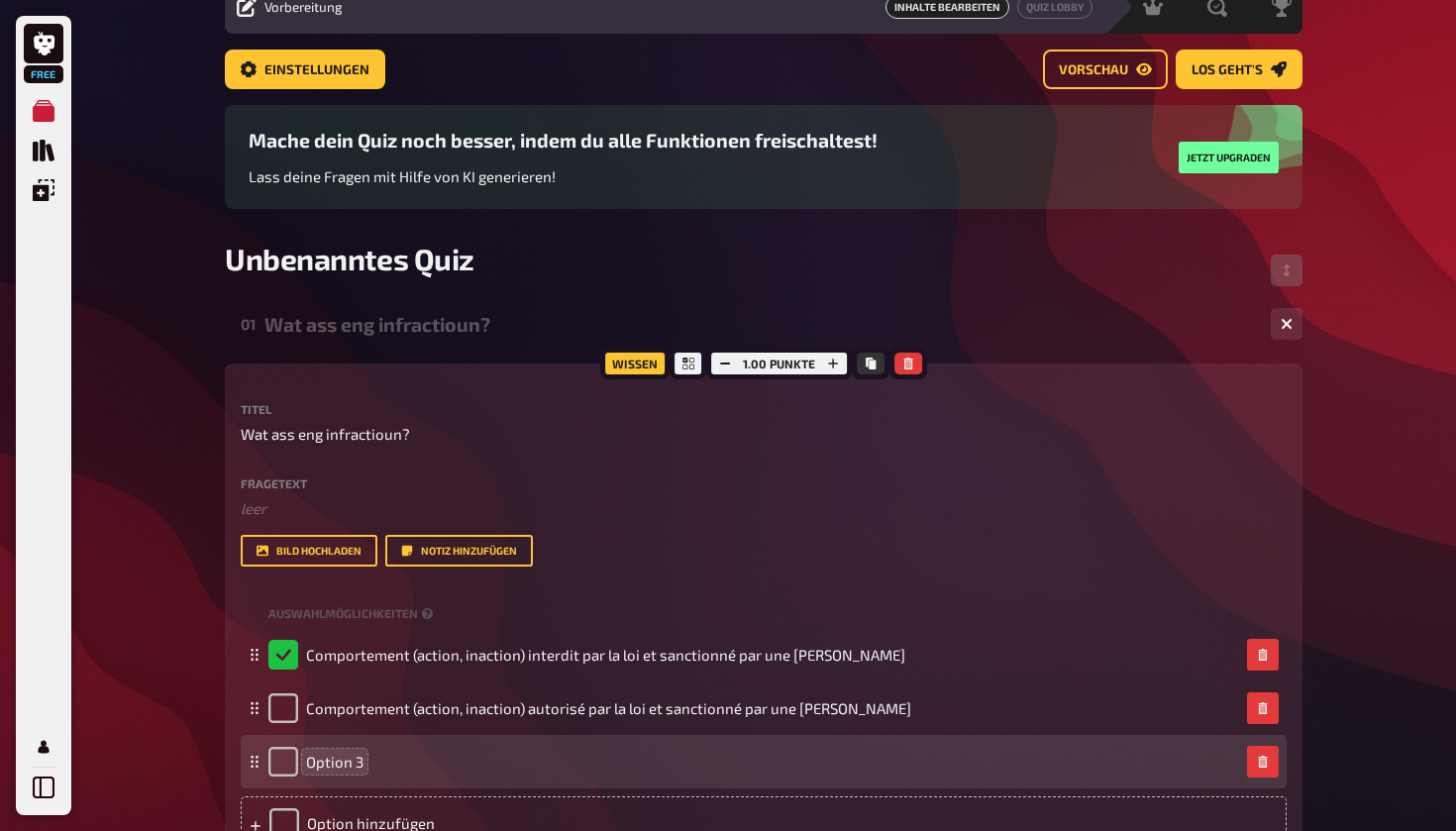
click at [347, 766] on span "Option 3" at bounding box center [334, 762] width 57 height 18
click at [357, 764] on span "Option 3" at bounding box center [334, 762] width 57 height 18
click at [359, 764] on span "Option 3" at bounding box center [334, 762] width 57 height 18
drag, startPoint x: 359, startPoint y: 764, endPoint x: 299, endPoint y: 764, distance: 60.4
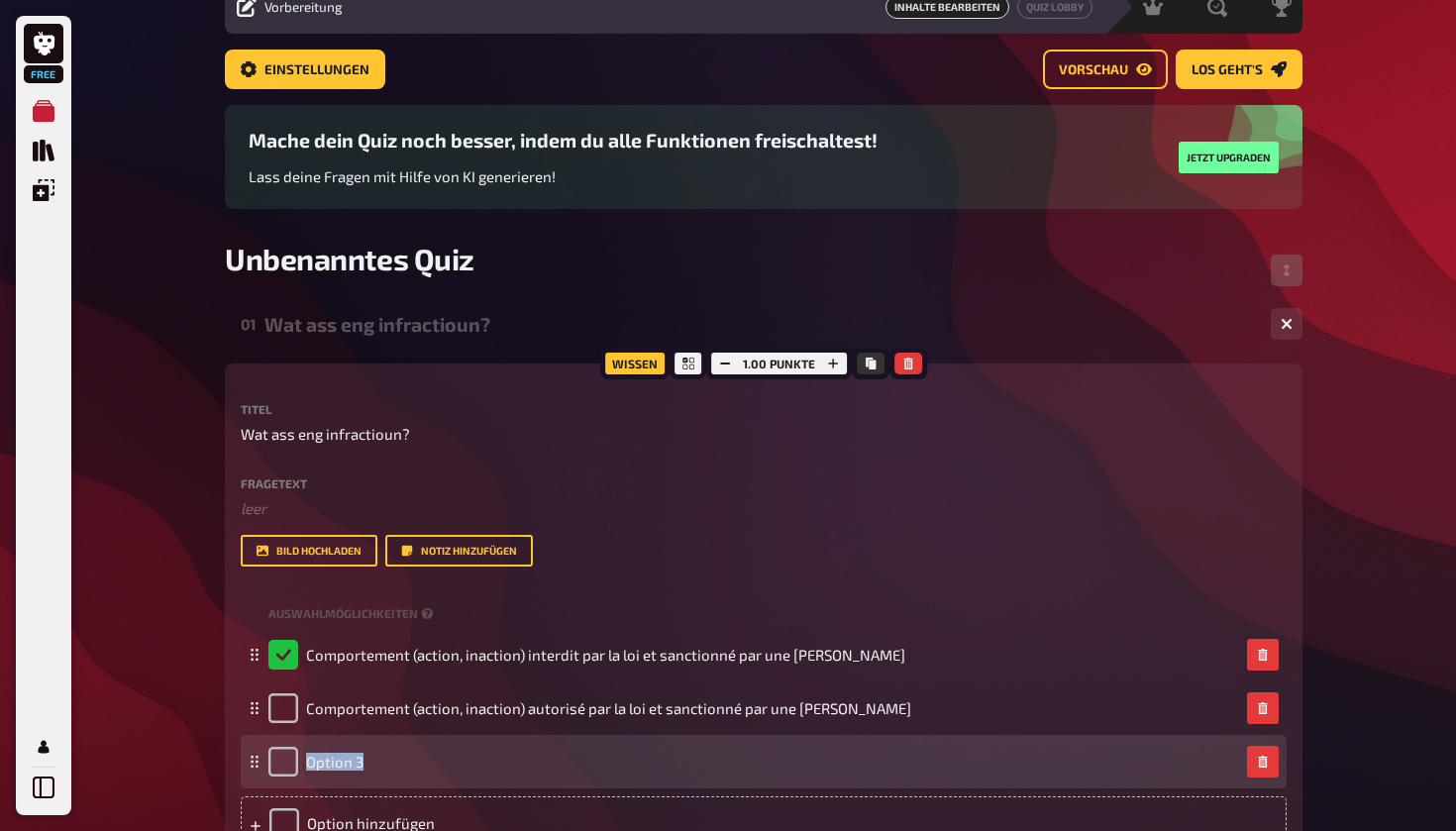
click at [299, 764] on div "Option 3" at bounding box center [315, 762] width 95 height 30
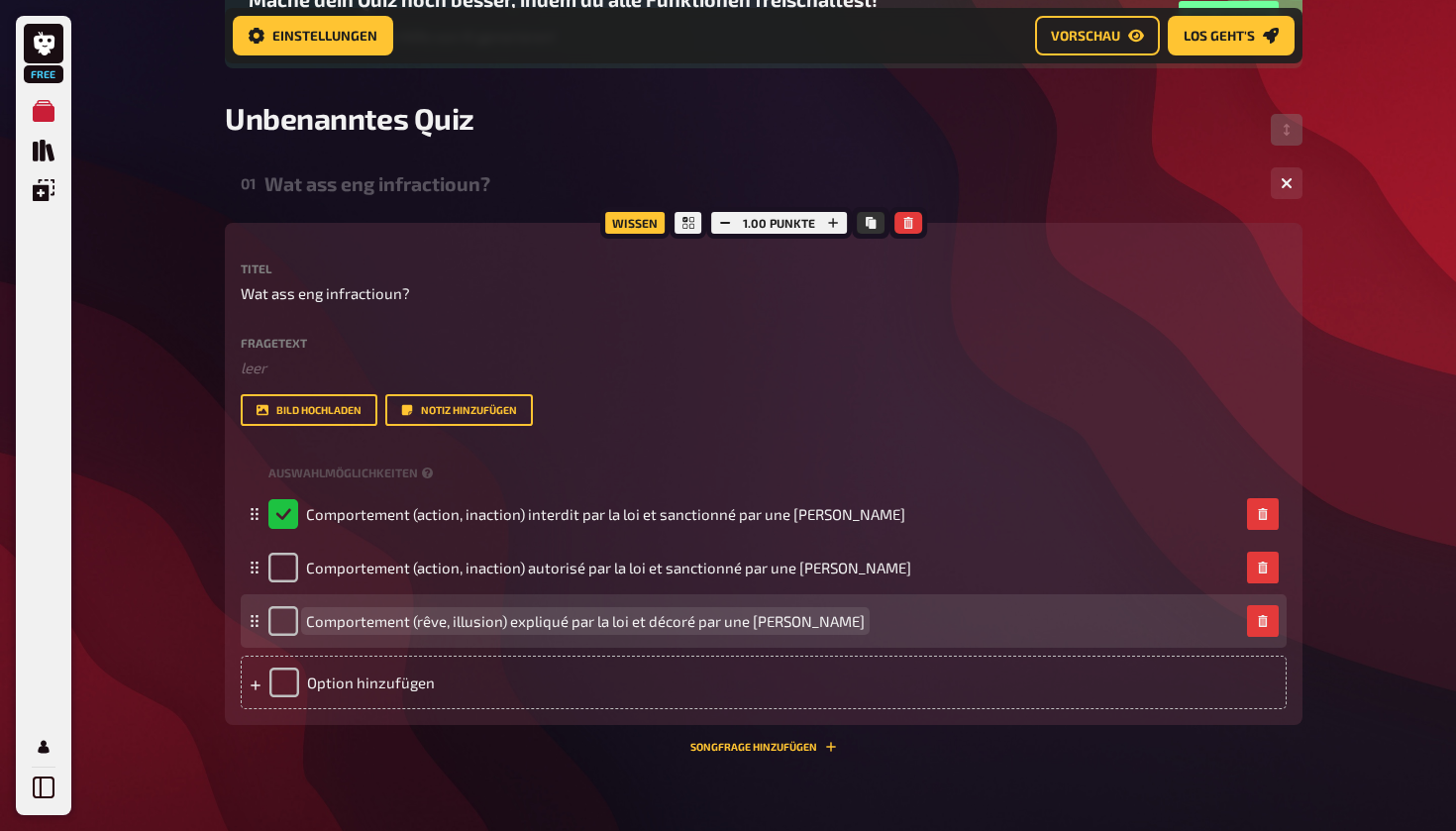
scroll to position [254, 0]
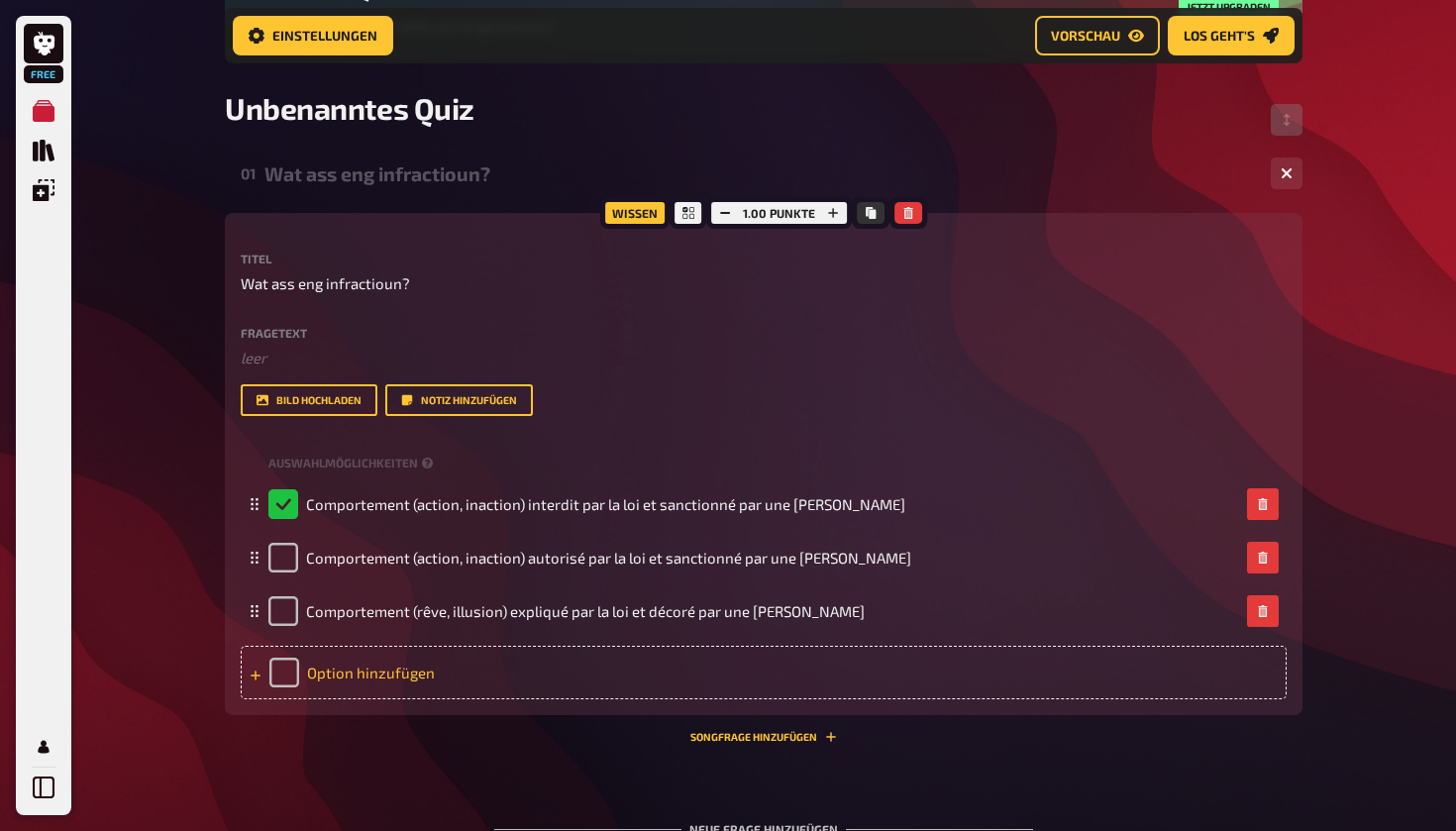
click at [410, 673] on div "Option hinzufügen" at bounding box center [764, 672] width 1046 height 53
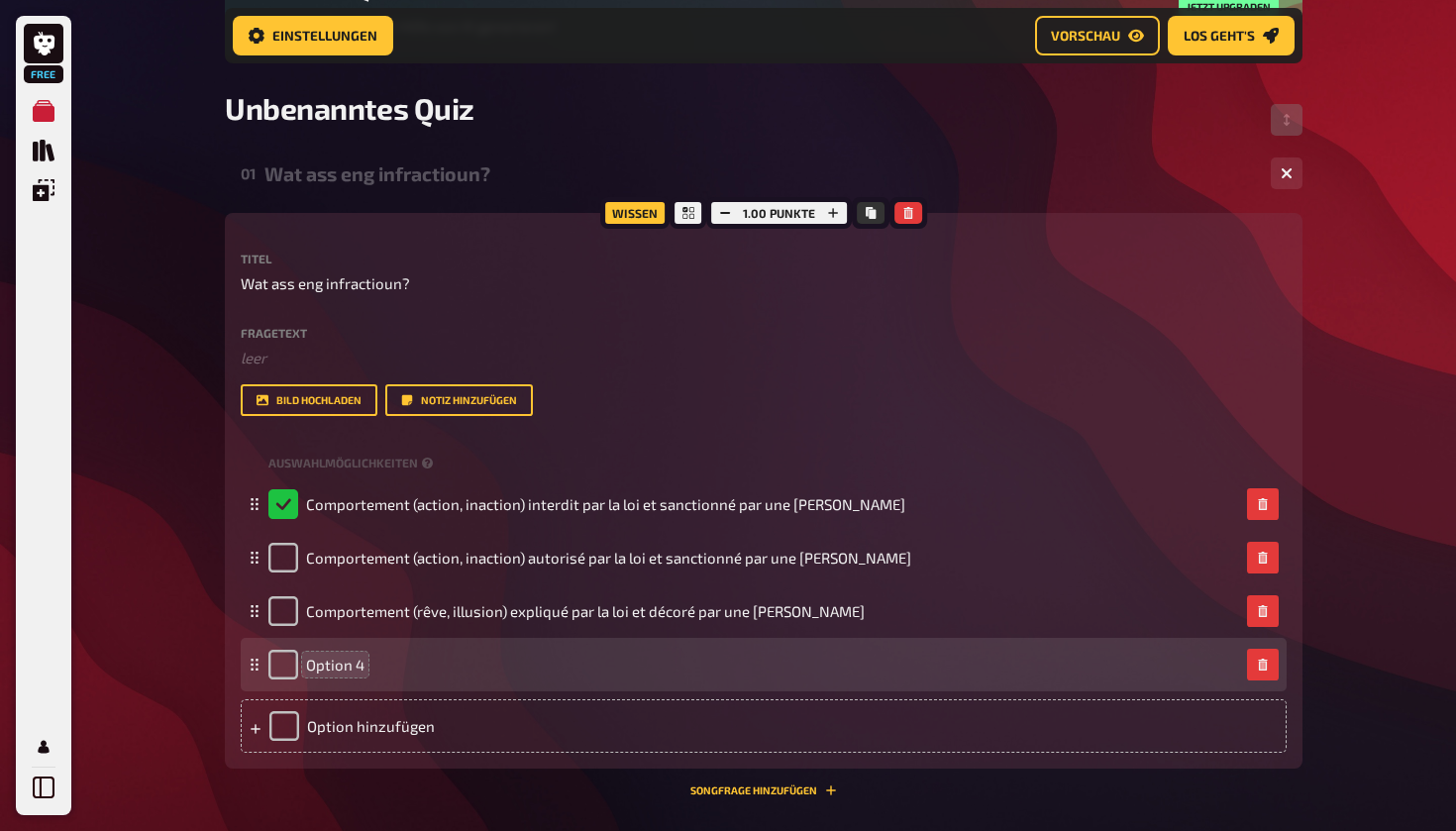
click at [350, 667] on span "Option 4" at bounding box center [335, 665] width 58 height 18
click at [362, 665] on div "Option 4" at bounding box center [753, 665] width 970 height 30
click at [362, 665] on span "Option 4" at bounding box center [335, 665] width 58 height 18
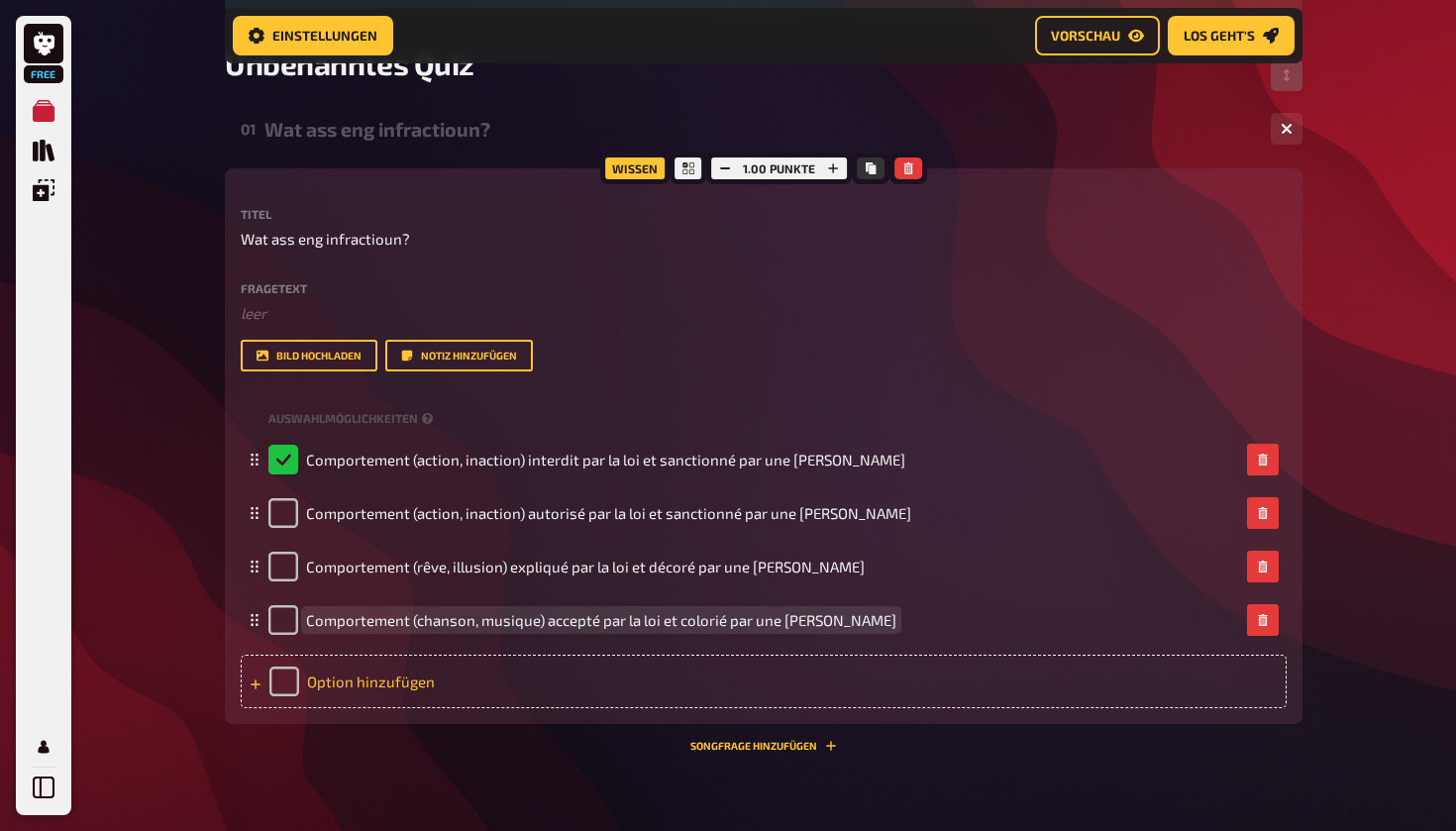
scroll to position [302, 0]
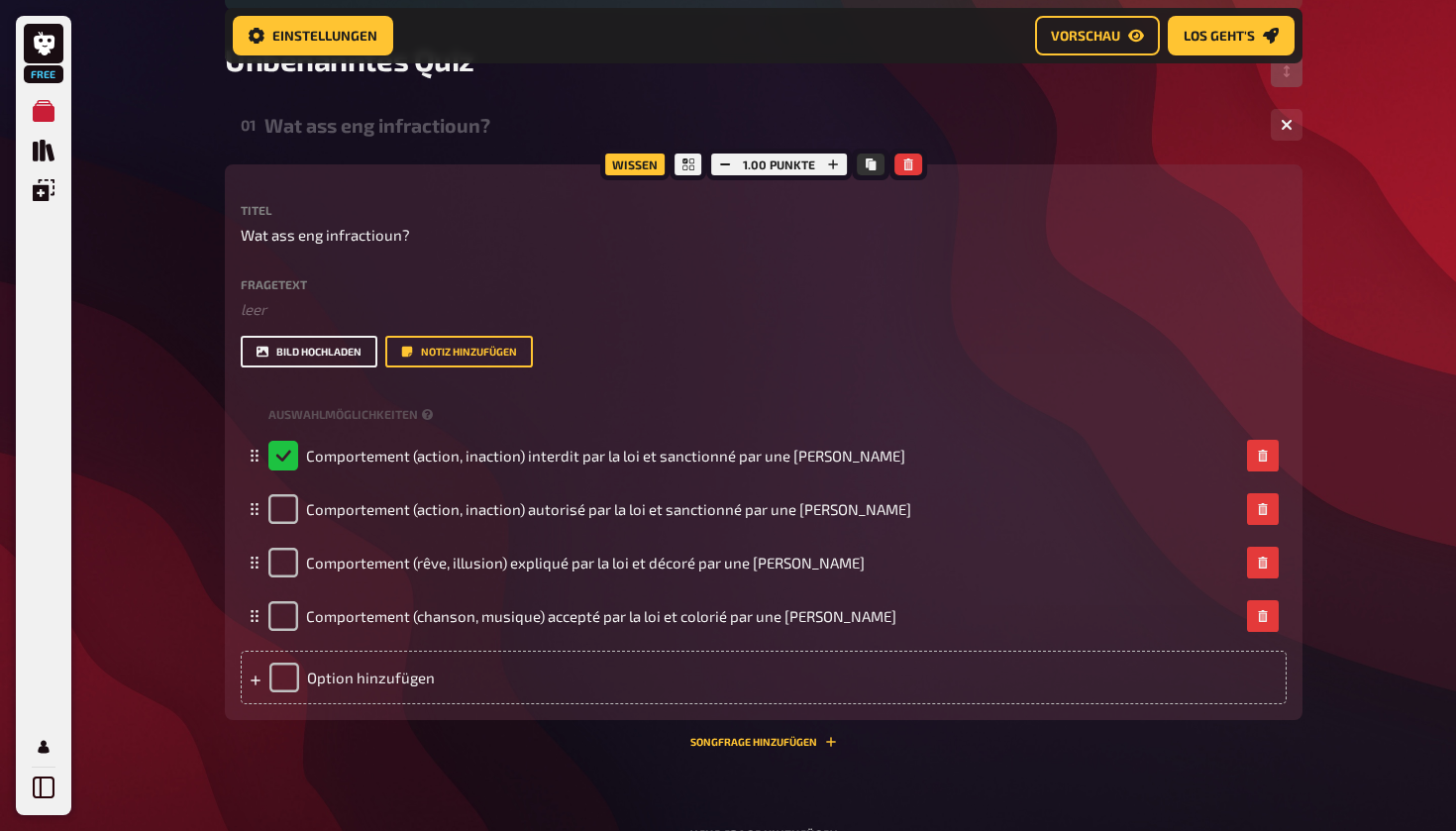
click at [331, 347] on button "Bild hochladen" at bounding box center [309, 352] width 137 height 32
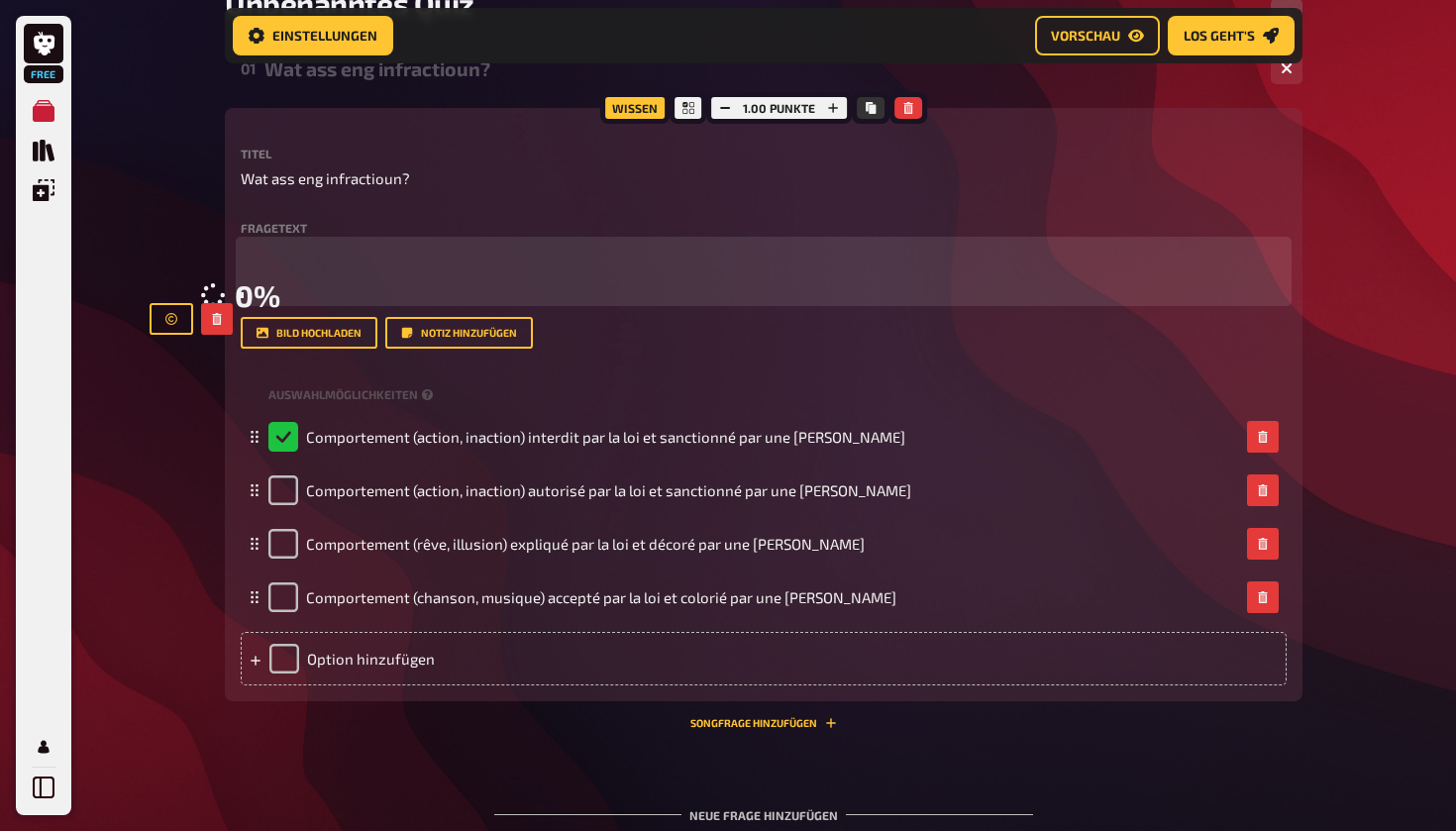
scroll to position [372, 0]
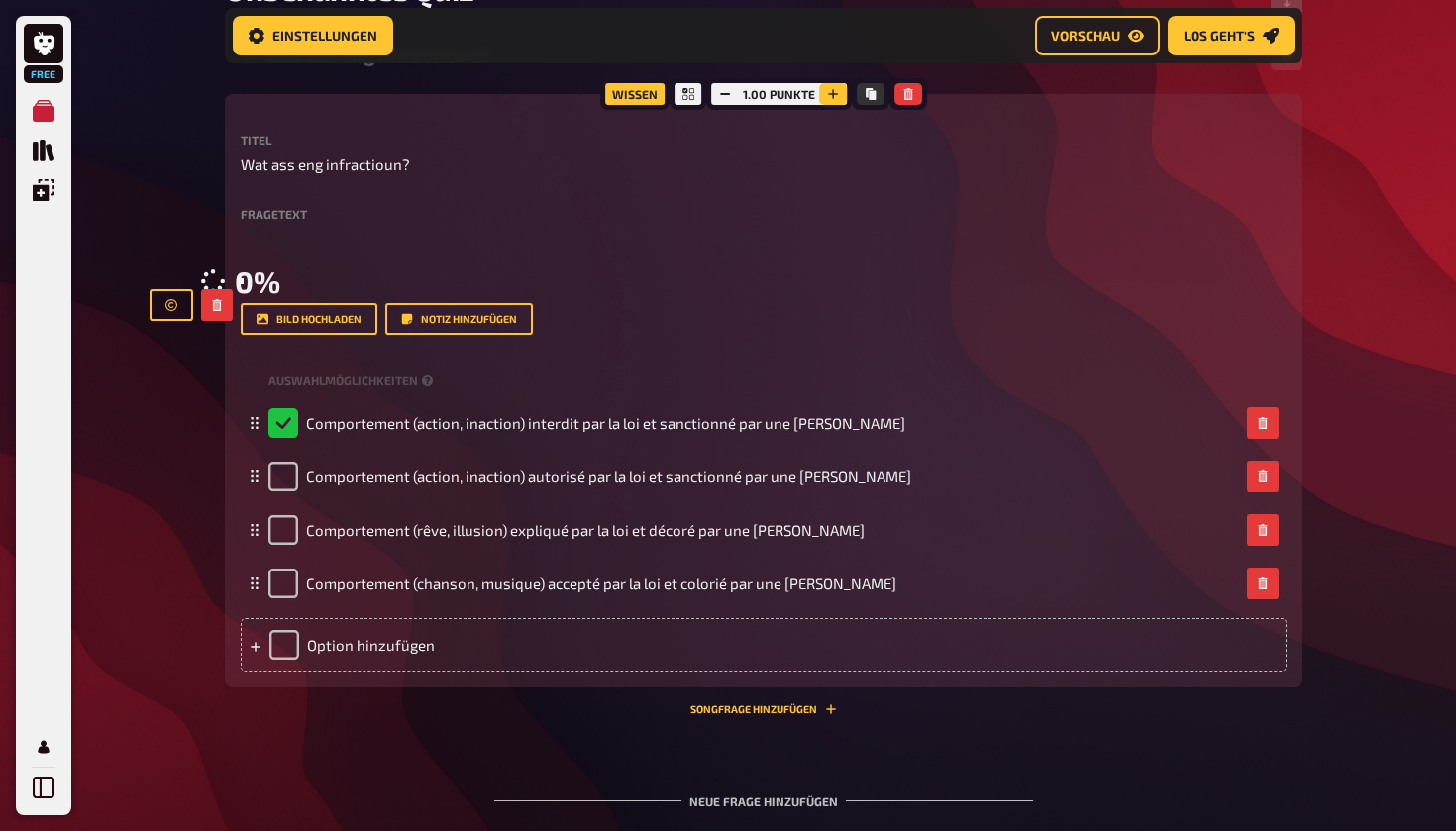
click at [827, 93] on icon "button" at bounding box center [833, 94] width 12 height 12
click at [827, 93] on icon "button" at bounding box center [832, 94] width 12 height 12
click at [828, 93] on icon "button" at bounding box center [834, 94] width 12 height 12
click at [827, 93] on icon "button" at bounding box center [833, 94] width 12 height 12
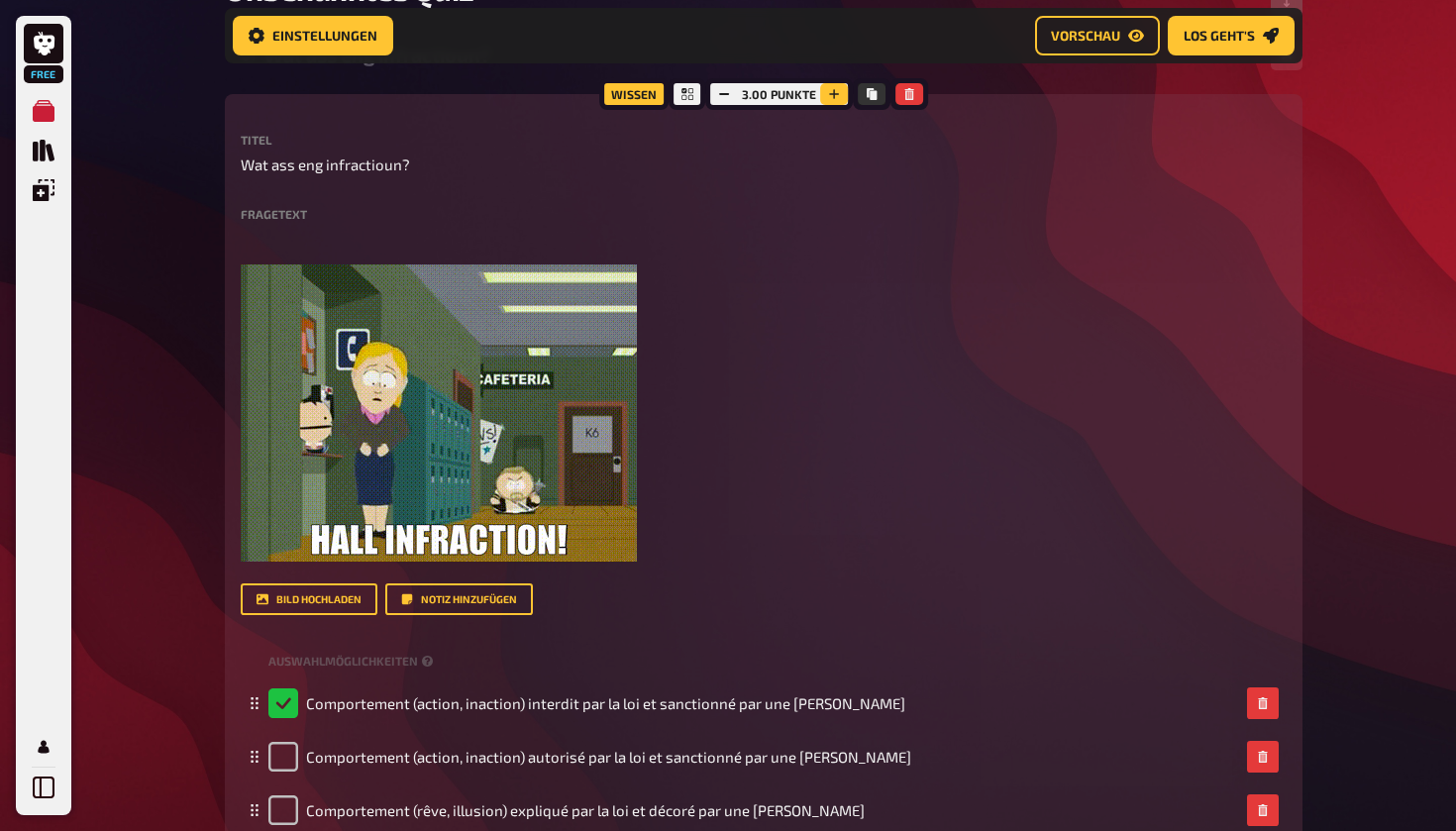
click at [828, 93] on icon "button" at bounding box center [834, 94] width 12 height 12
click at [827, 93] on icon "button" at bounding box center [833, 94] width 12 height 12
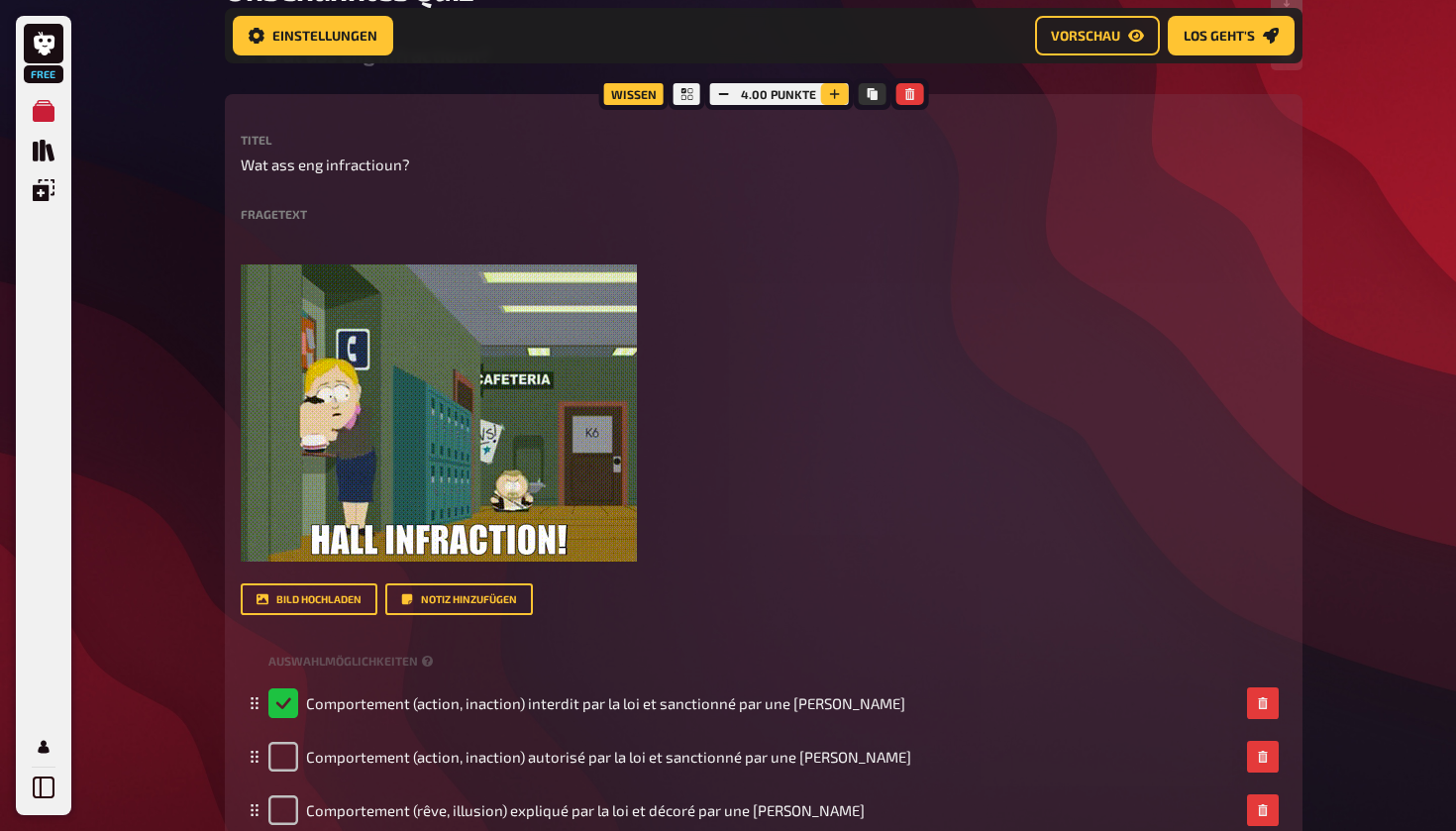
click at [828, 93] on icon "button" at bounding box center [834, 94] width 12 height 12
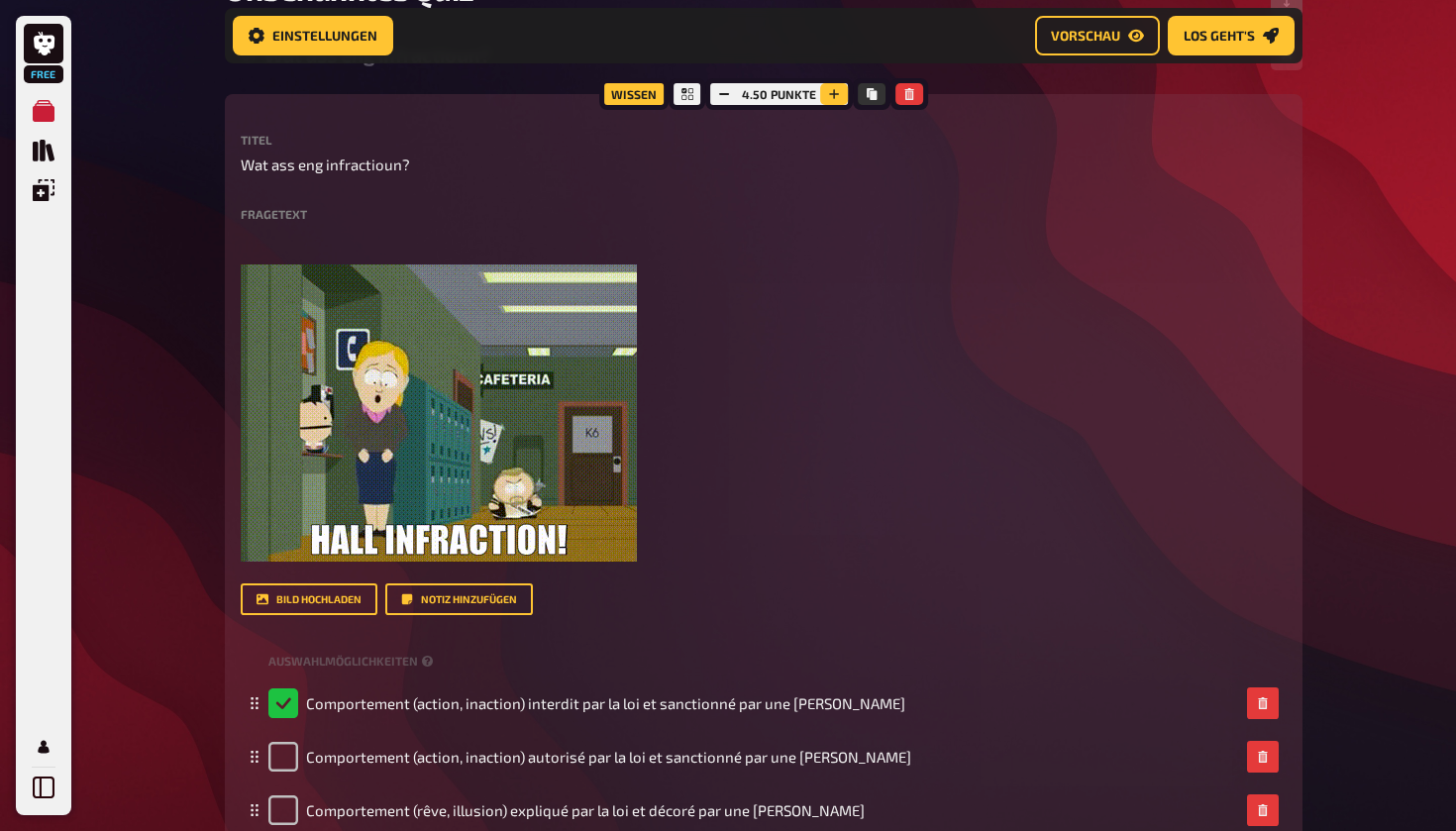
click at [828, 93] on icon "button" at bounding box center [834, 94] width 12 height 12
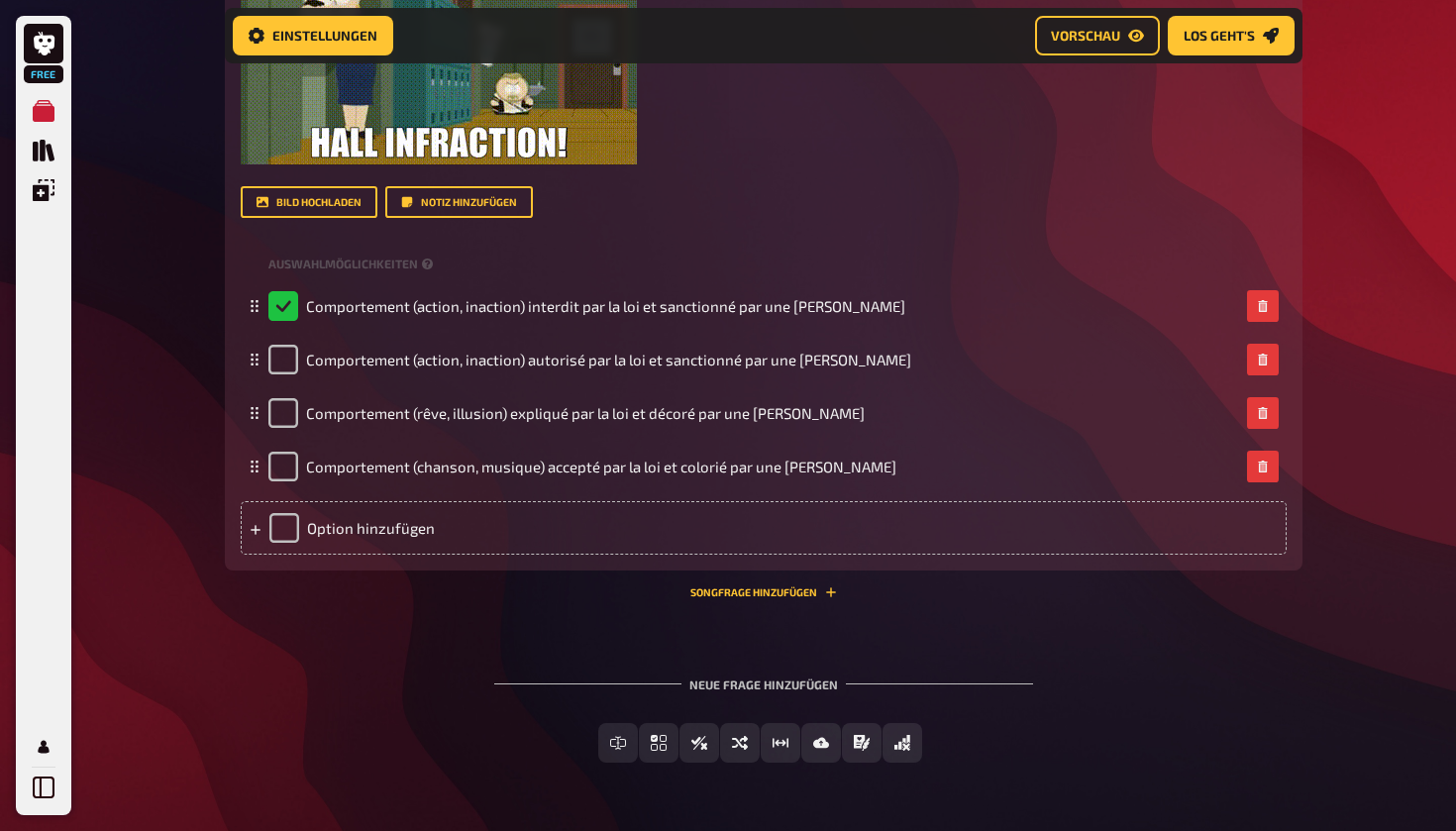
scroll to position [774, 0]
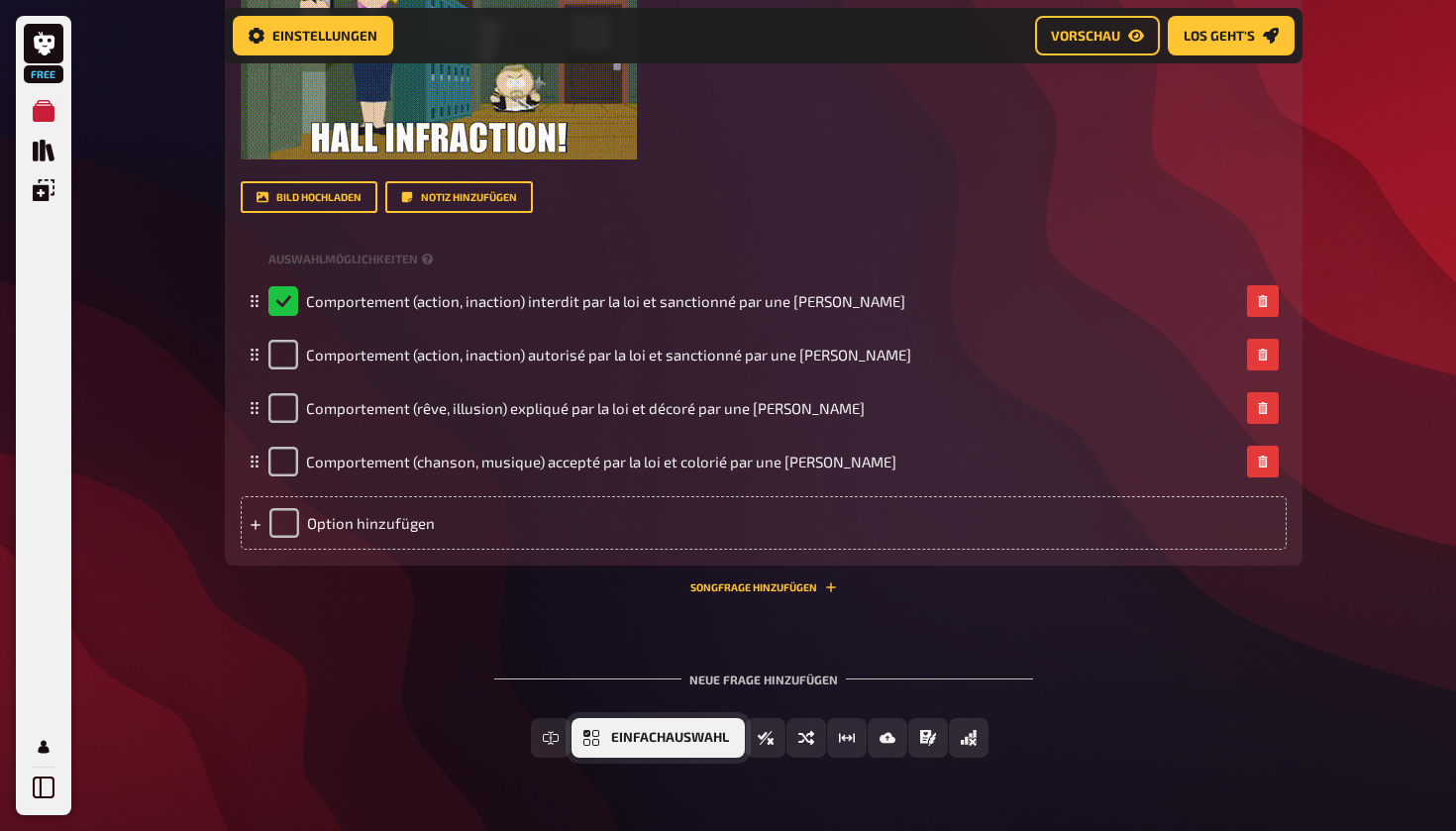
click at [624, 739] on span "Einfachauswahl" at bounding box center [670, 738] width 118 height 14
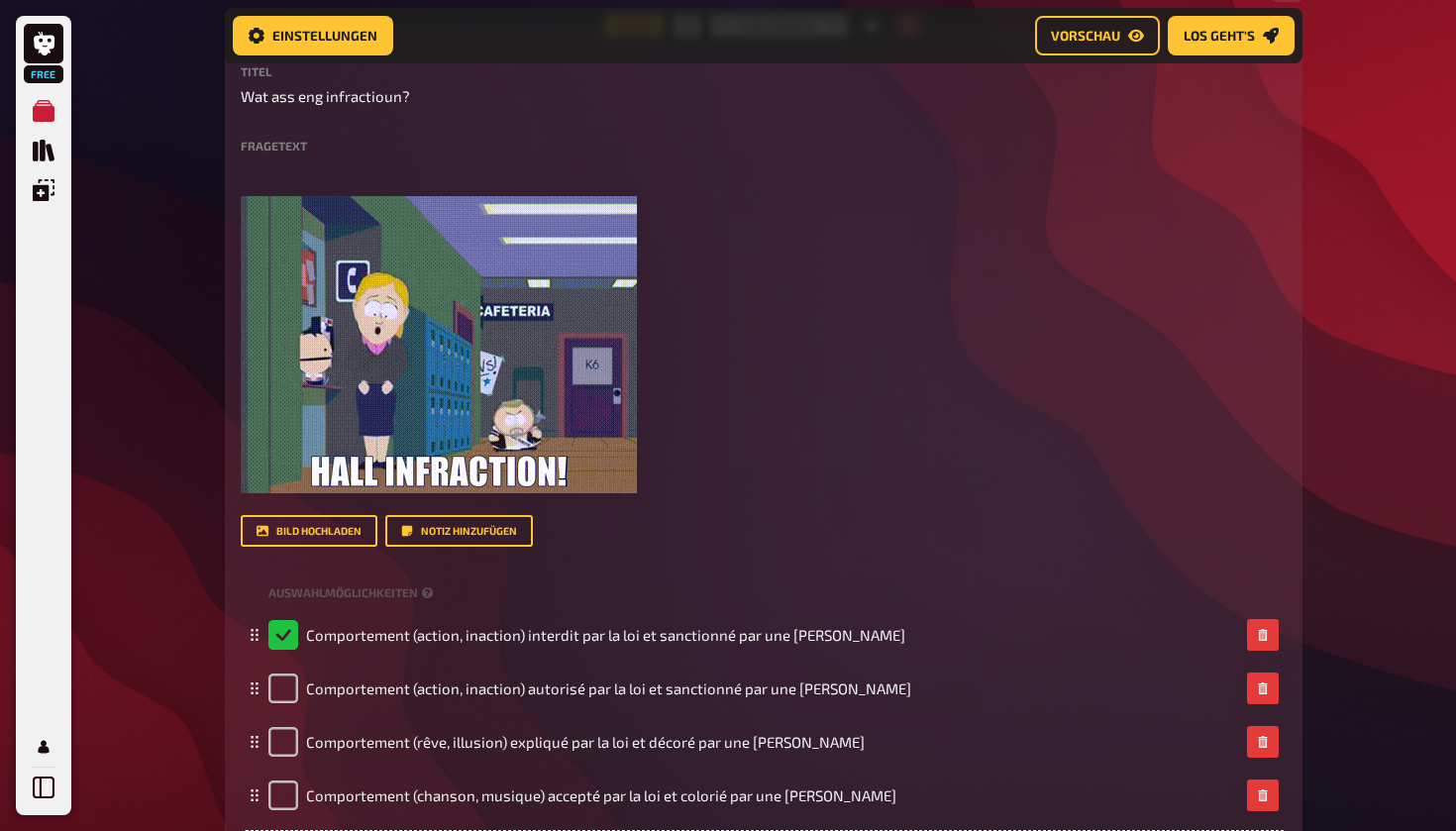
scroll to position [427, 0]
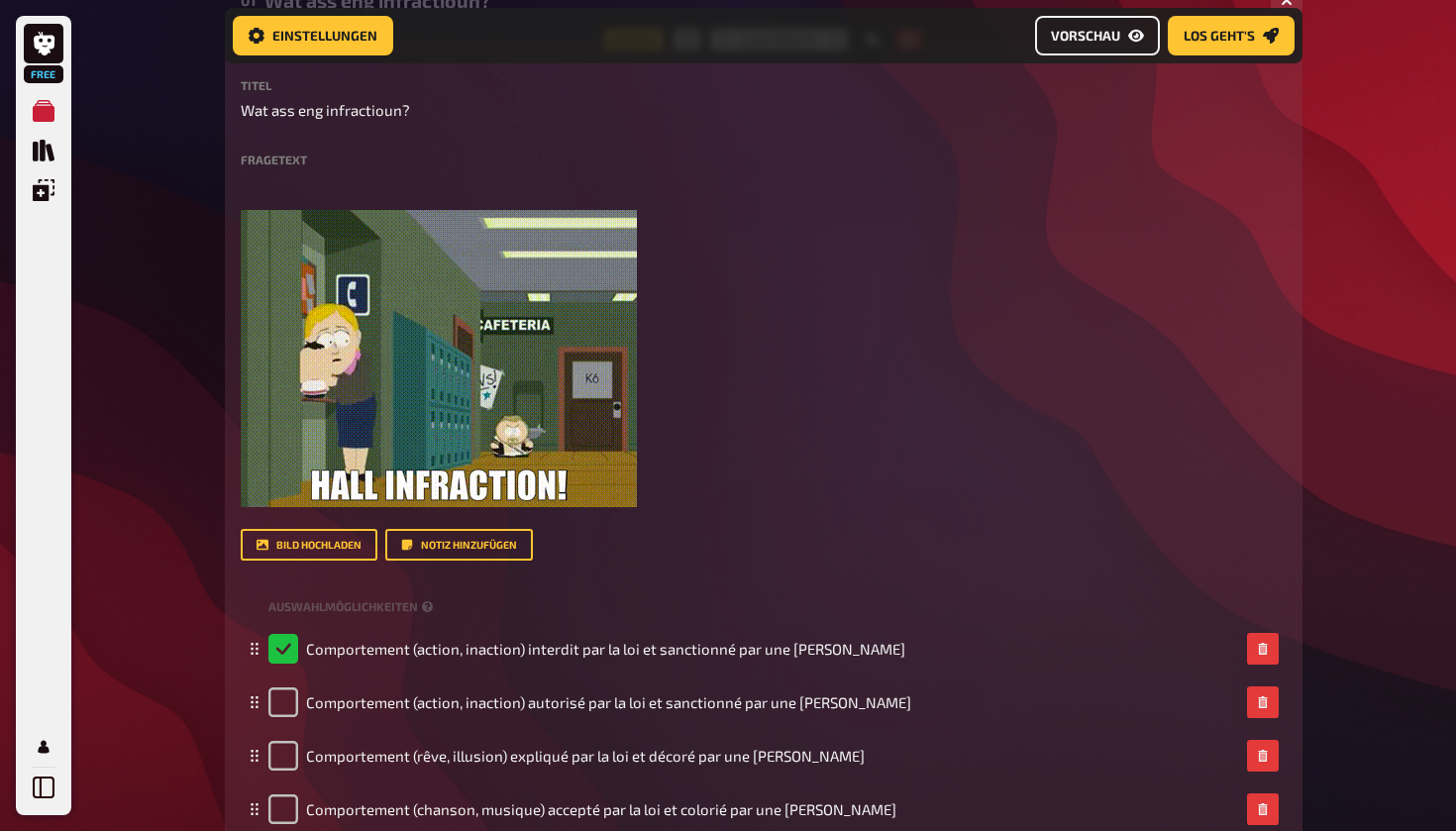
click at [1105, 29] on span "Vorschau" at bounding box center [1085, 36] width 69 height 14
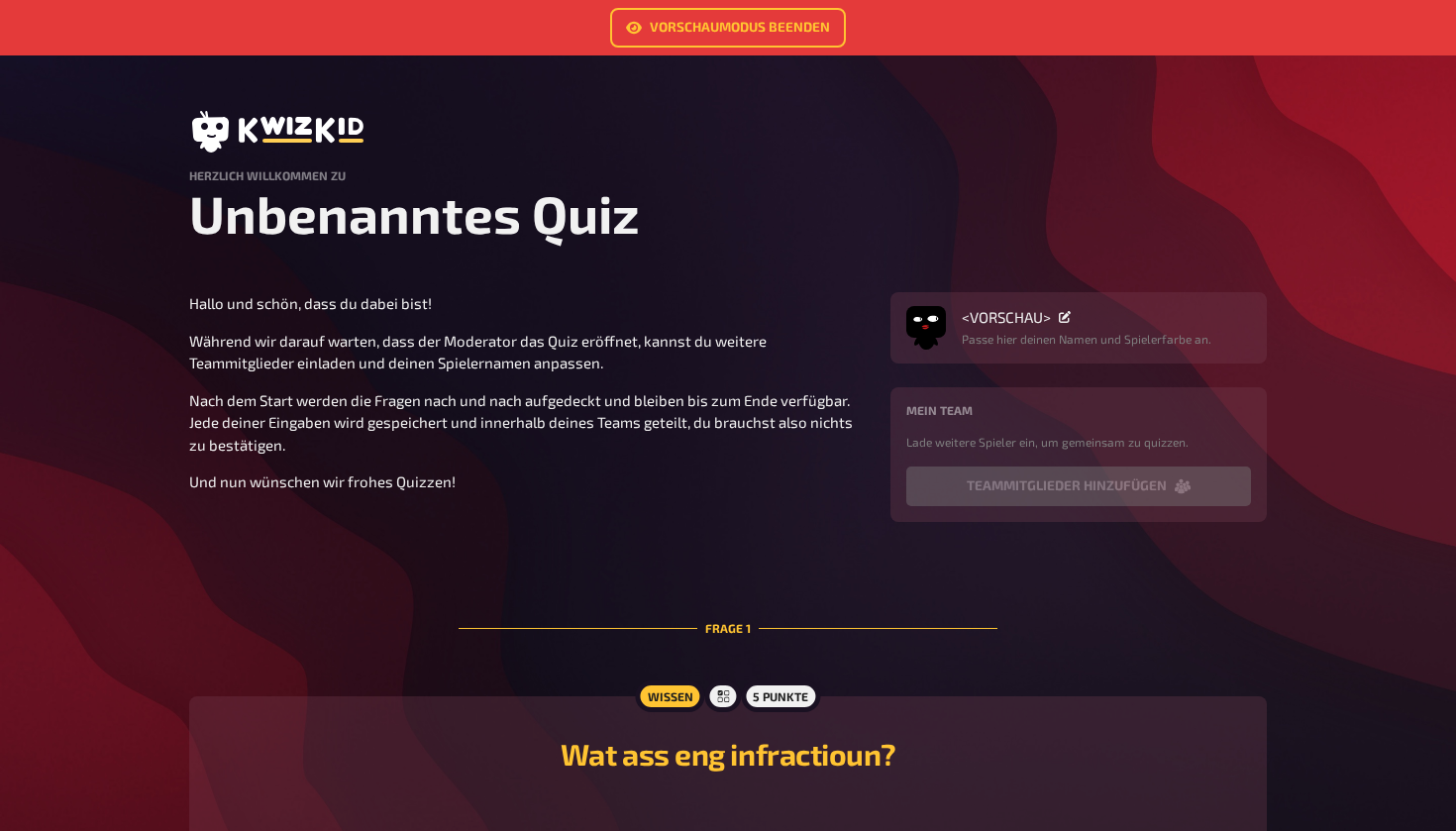
click at [529, 213] on h1 "Unbenanntes Quiz" at bounding box center [727, 213] width 1077 height 62
click at [981, 410] on h4 "Mein Team" at bounding box center [1078, 410] width 345 height 14
click at [346, 222] on h1 "Unbenanntes Quiz" at bounding box center [727, 213] width 1077 height 62
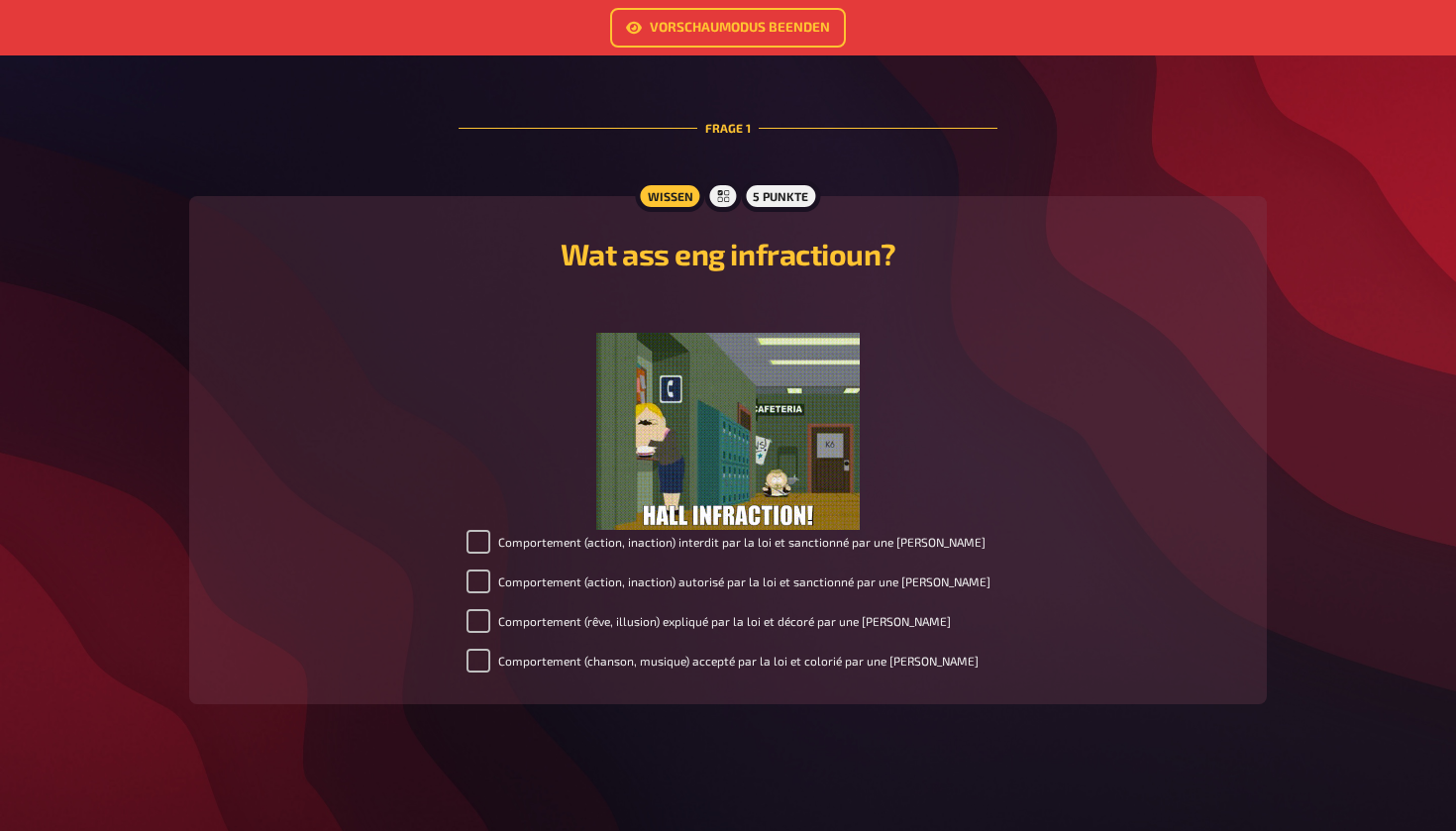
scroll to position [500, 0]
click at [490, 540] on input "Comportement (action, inaction) interdit par la loi et sanctionné par une peine" at bounding box center [478, 542] width 24 height 24
checkbox input "false"
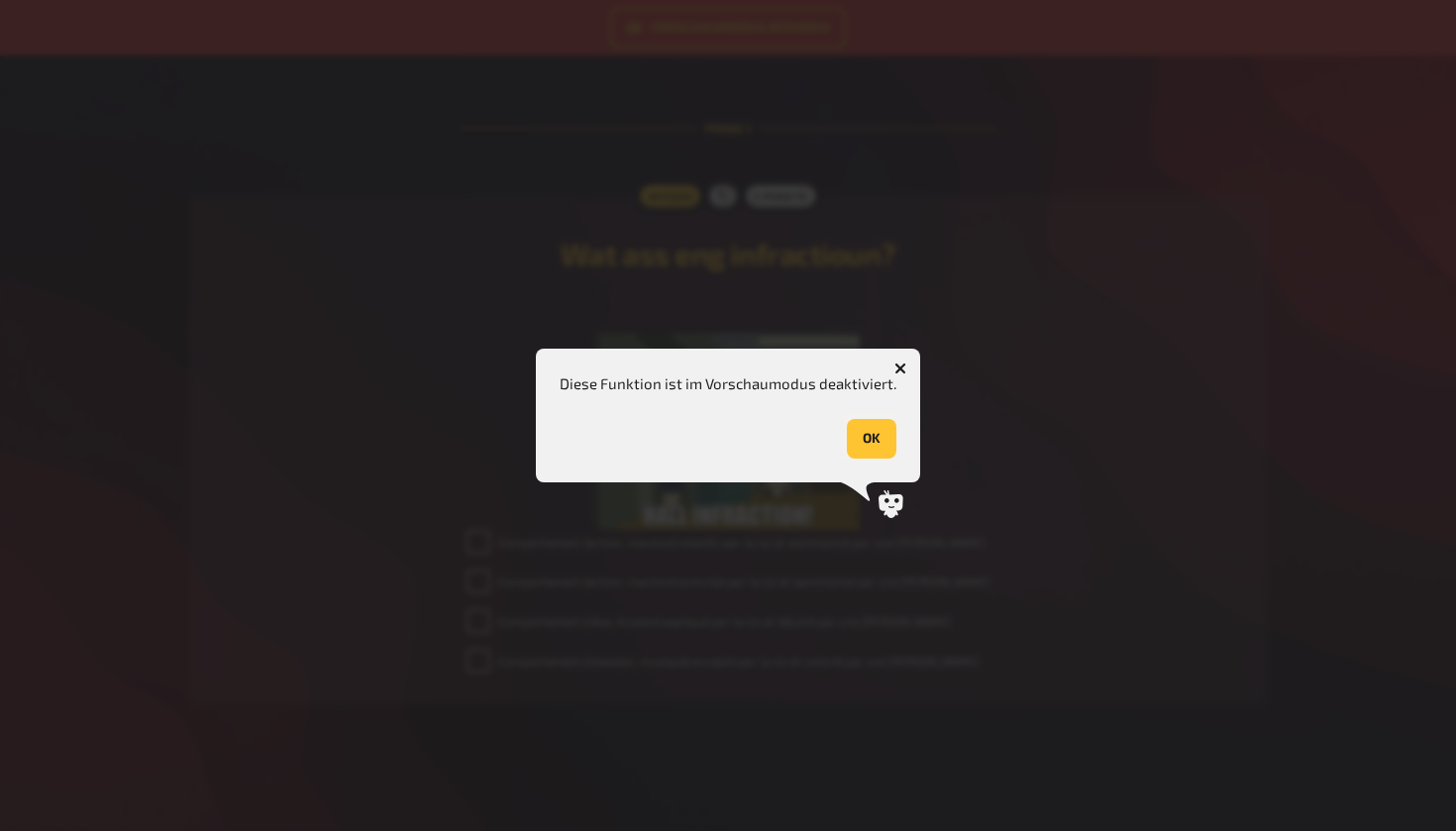
click at [874, 446] on button "OK" at bounding box center [872, 439] width 50 height 40
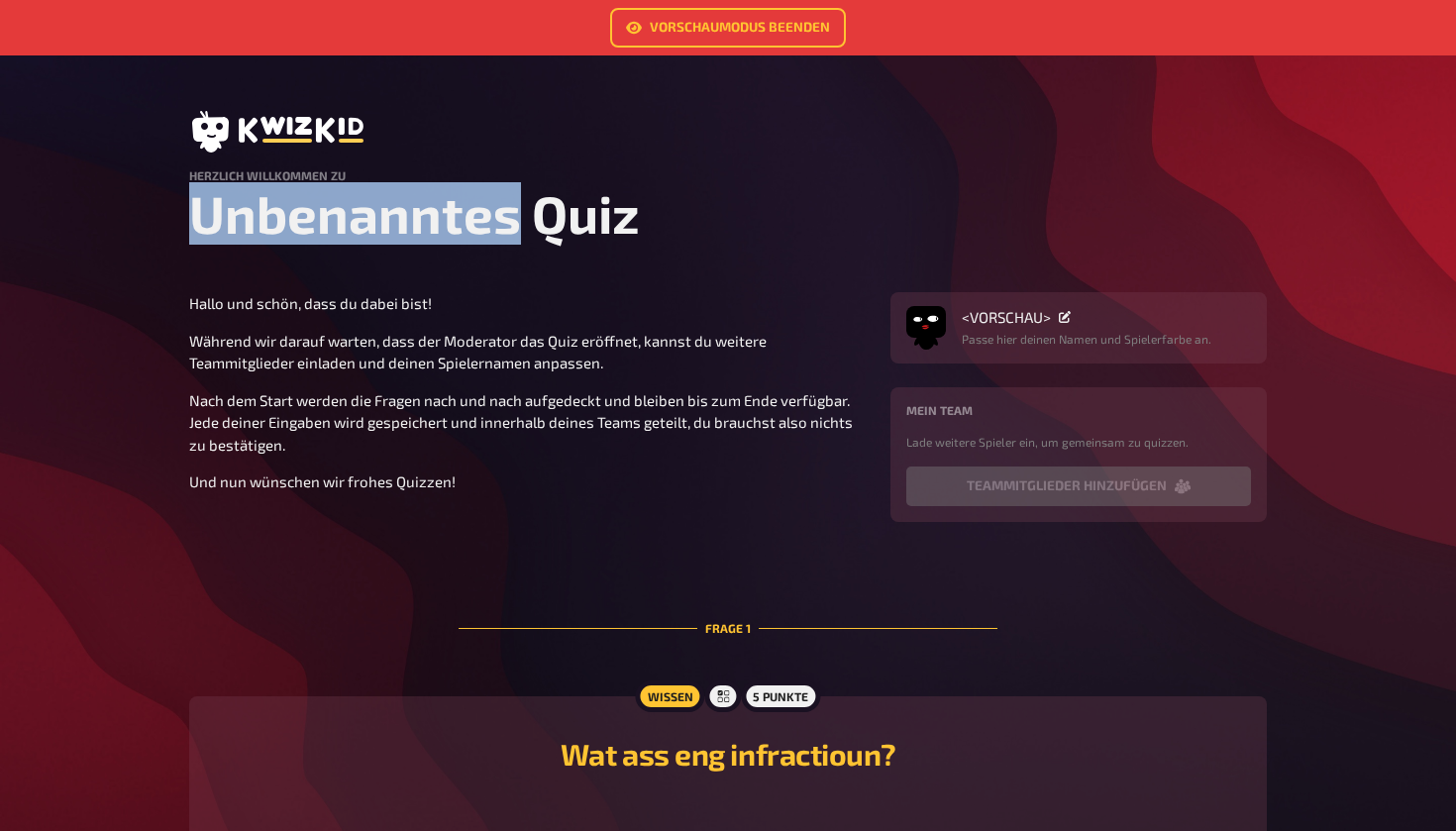
scroll to position [0, 0]
click at [712, 29] on link "Vorschaumodus beenden" at bounding box center [728, 28] width 236 height 40
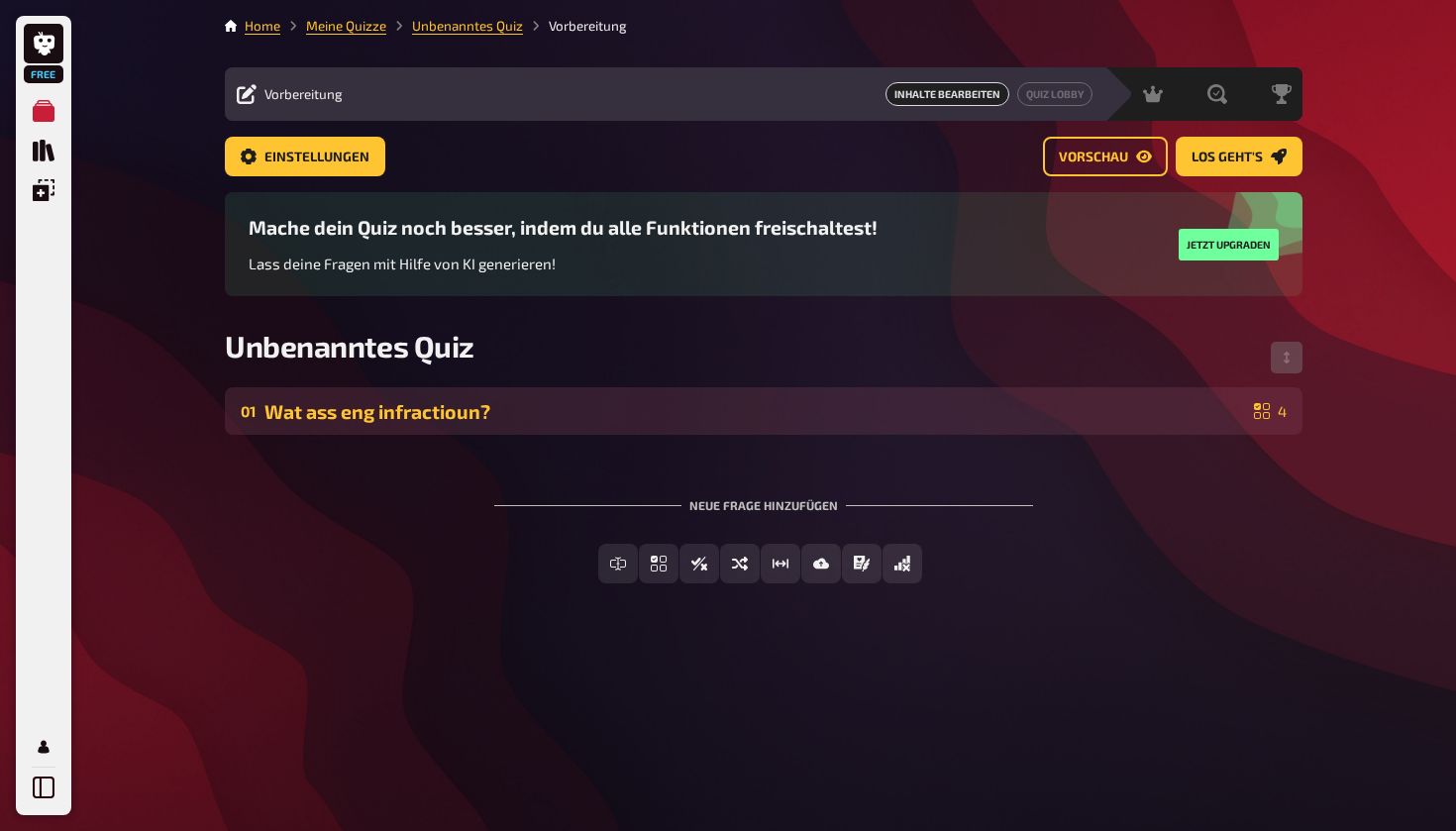
click at [583, 424] on div "01 Wat ass eng infractioun? 4" at bounding box center [763, 411] width 1077 height 48
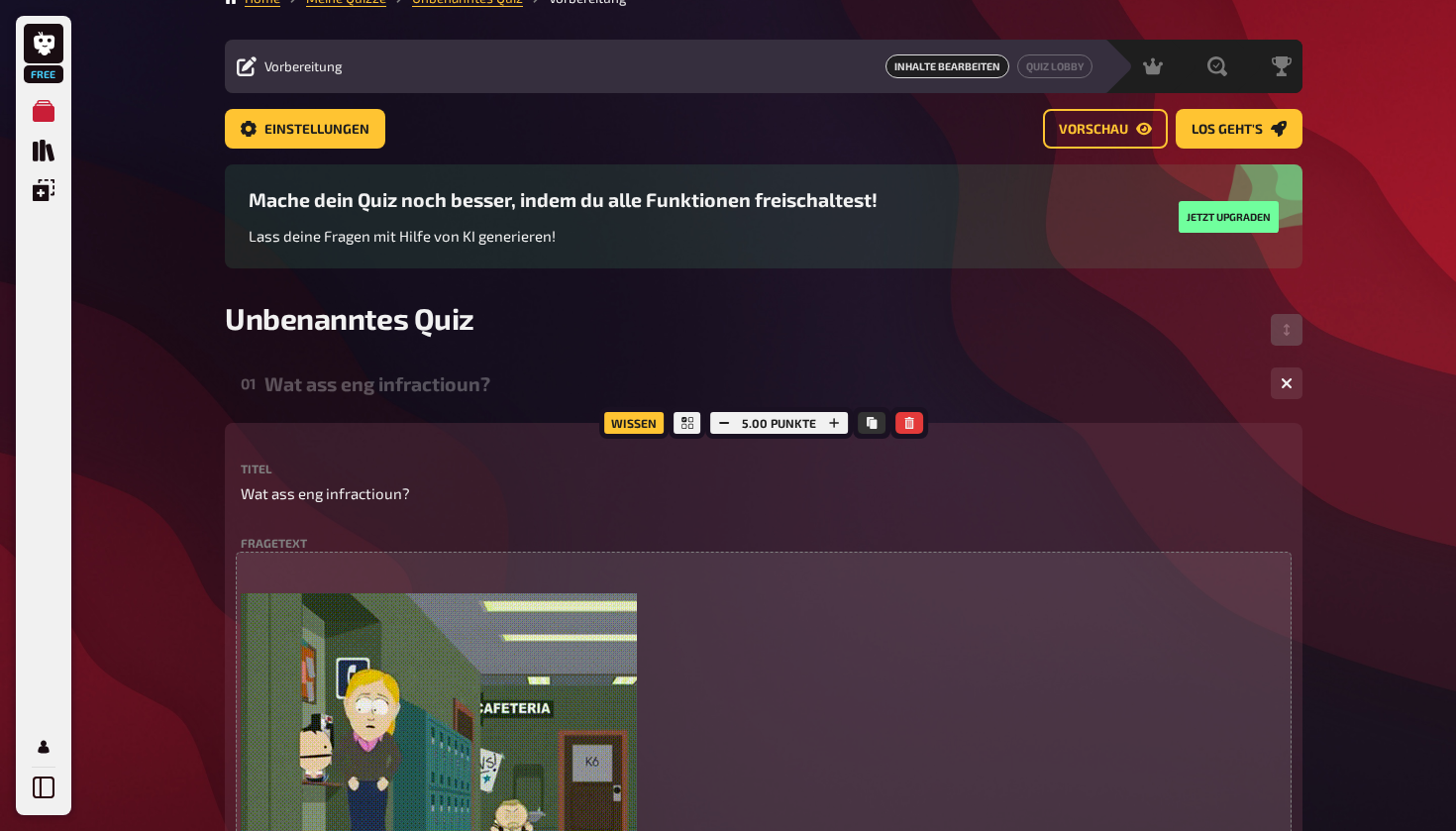
scroll to position [16, 0]
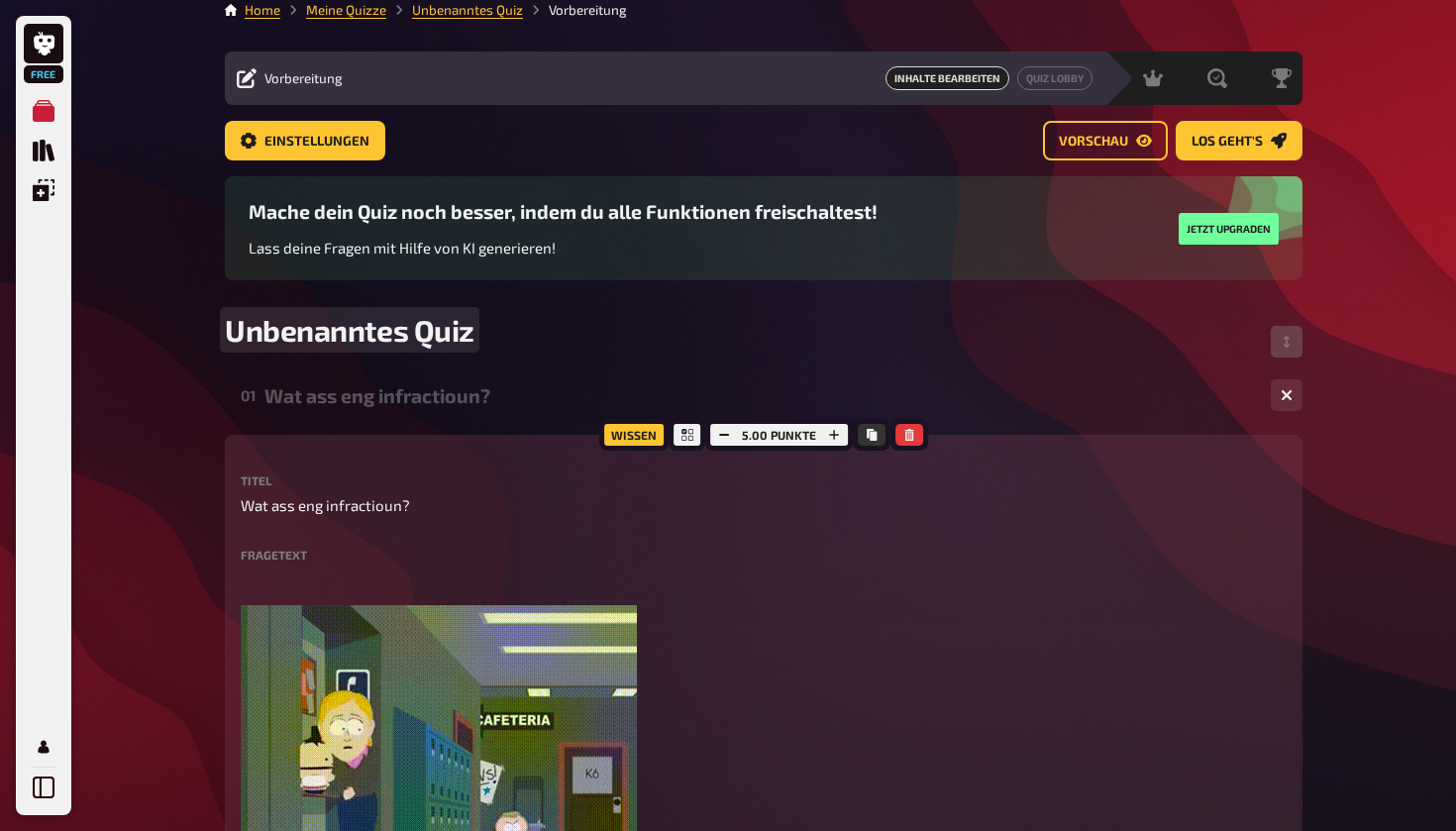
click at [447, 337] on span "Unbenanntes Quiz" at bounding box center [350, 330] width 250 height 36
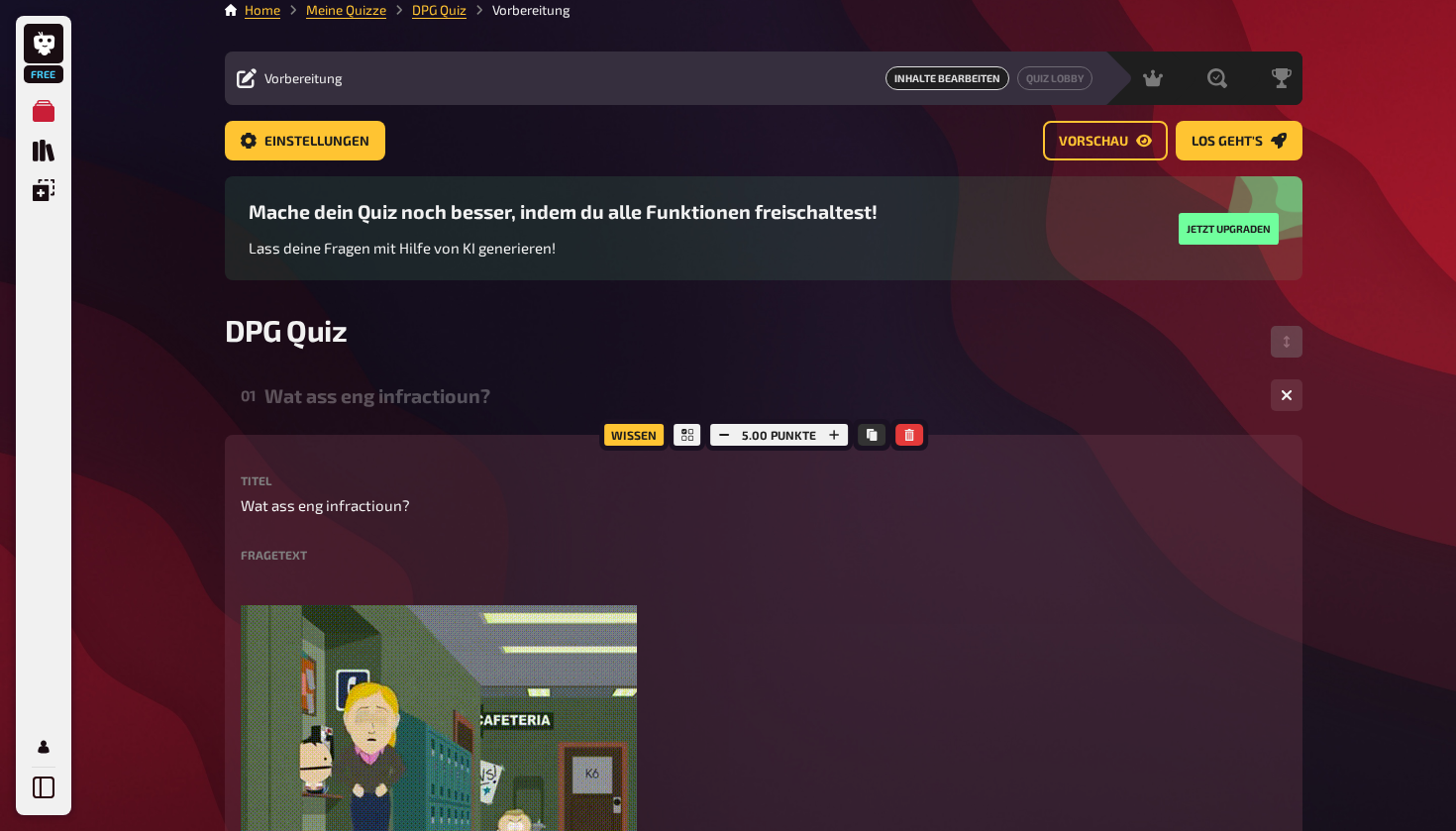
click at [534, 356] on div "DPG Quiz" at bounding box center [763, 341] width 1077 height 59
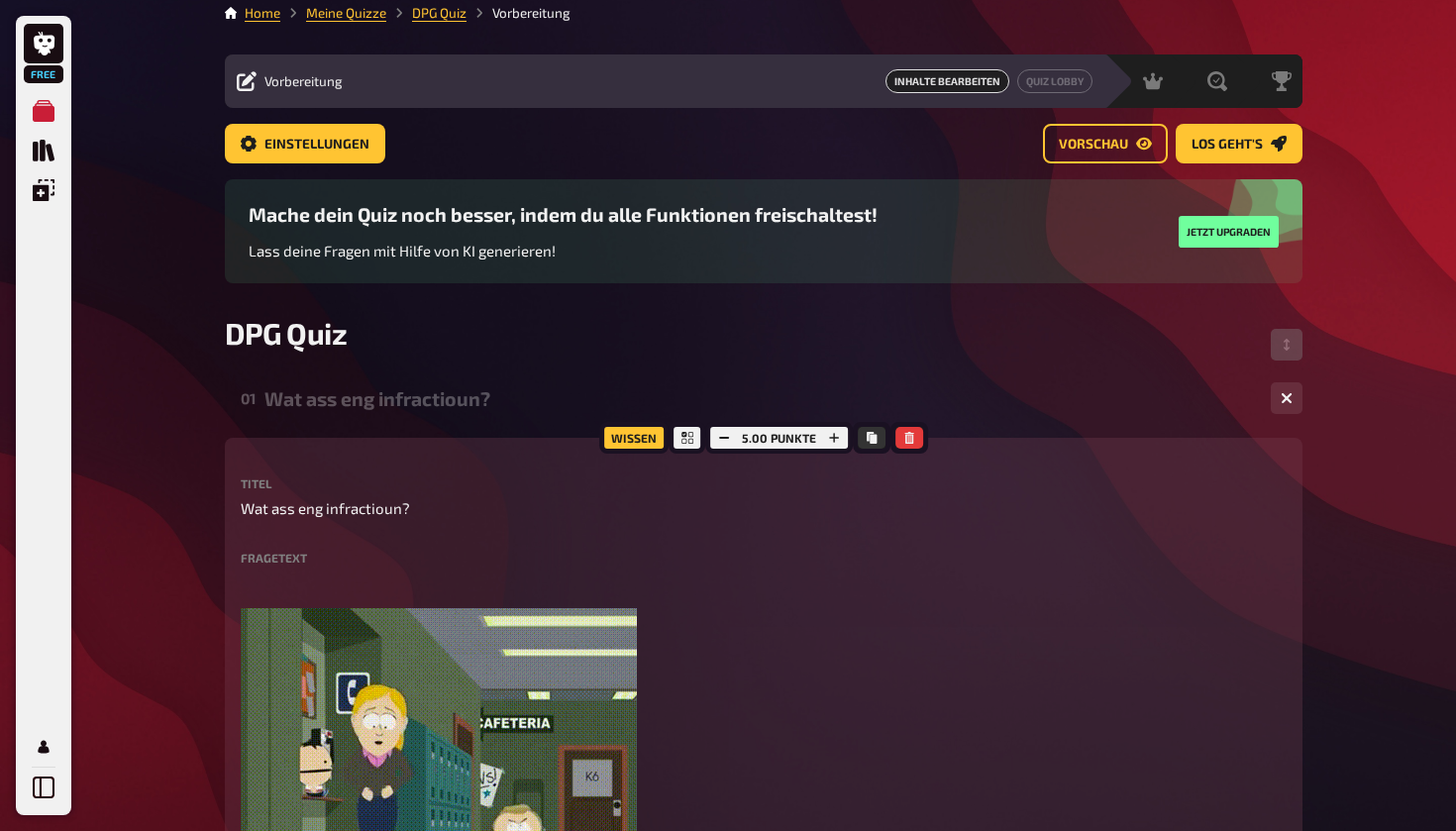
scroll to position [0, 0]
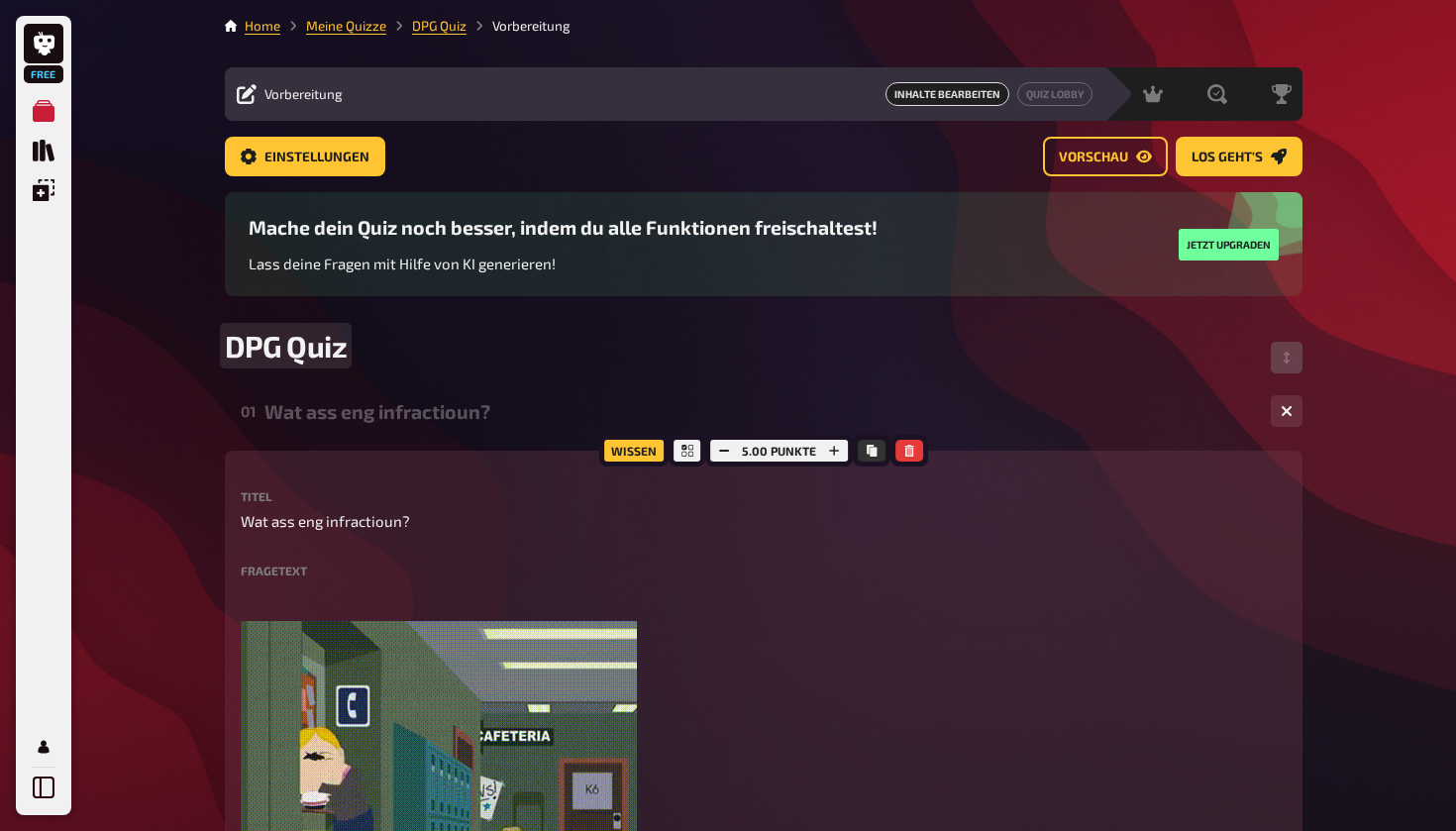
click at [534, 356] on div "DPG Quiz" at bounding box center [763, 357] width 1077 height 59
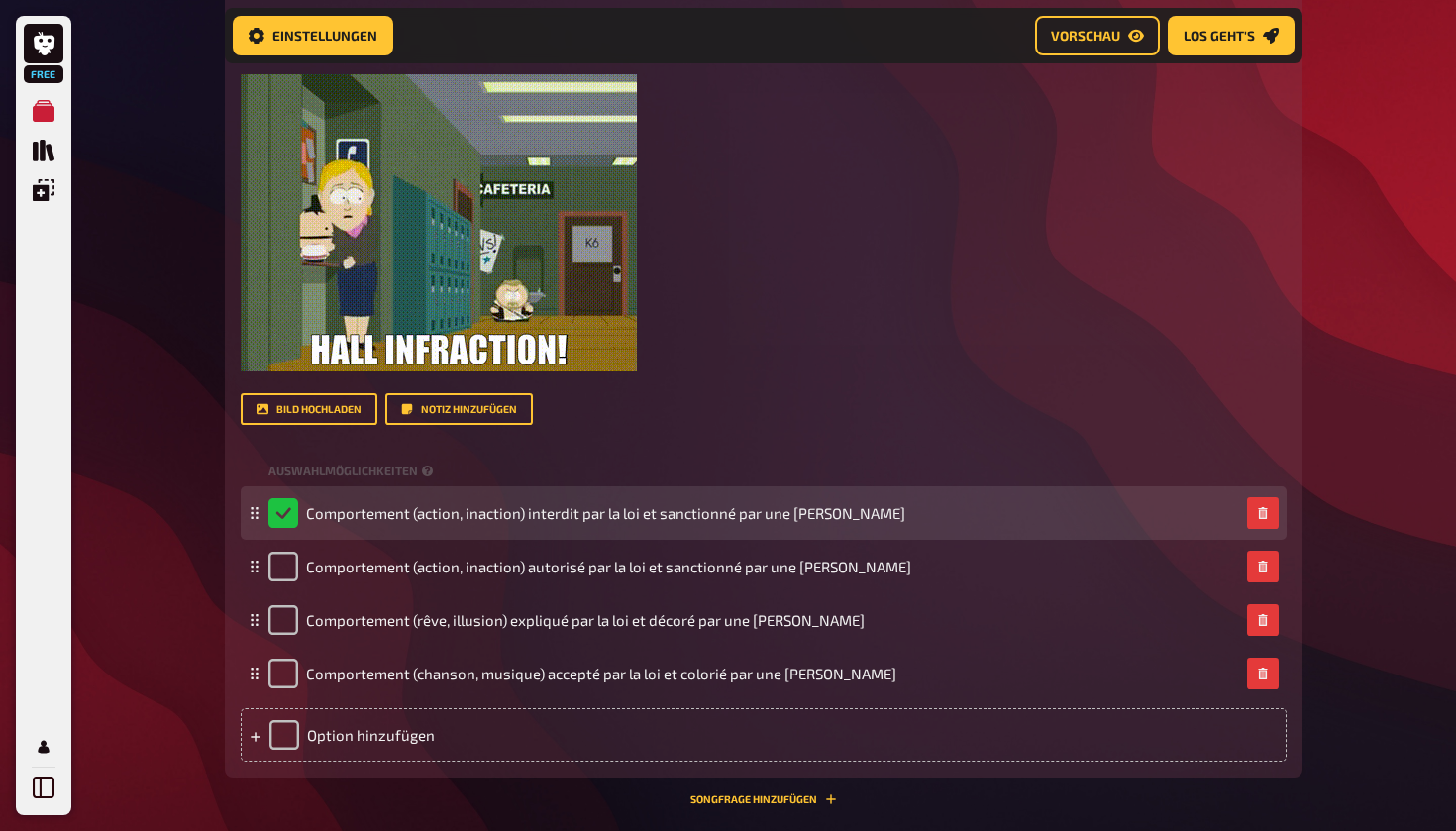
scroll to position [585, 0]
